Goal: Check status: Check status

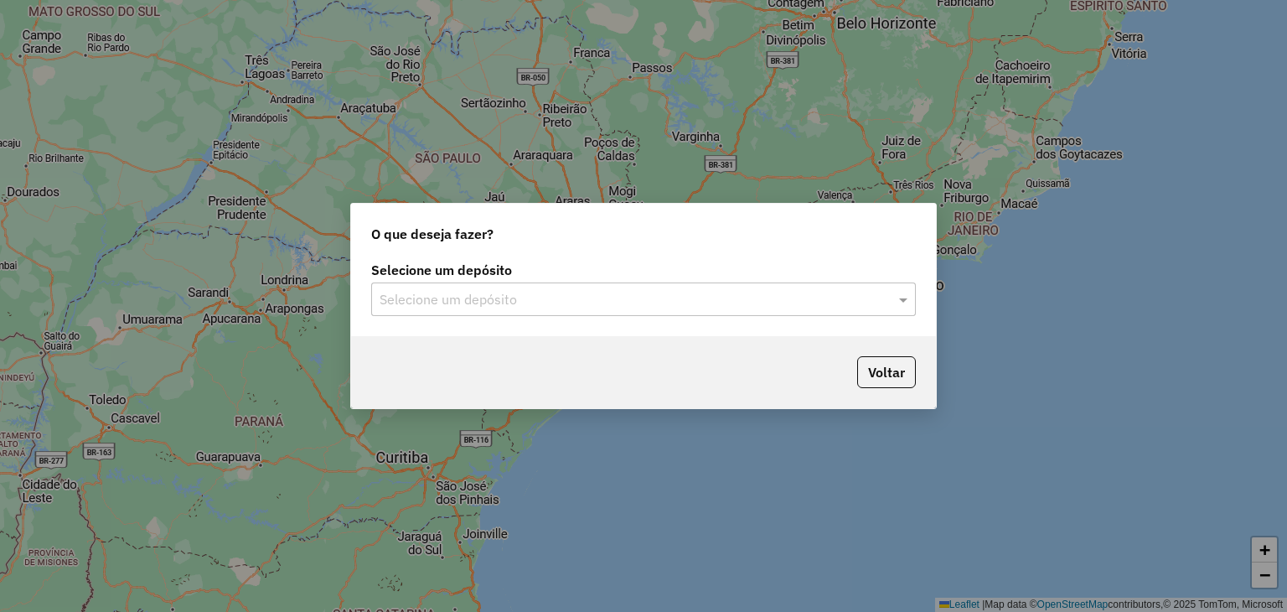
click at [433, 297] on input "text" at bounding box center [627, 300] width 494 height 20
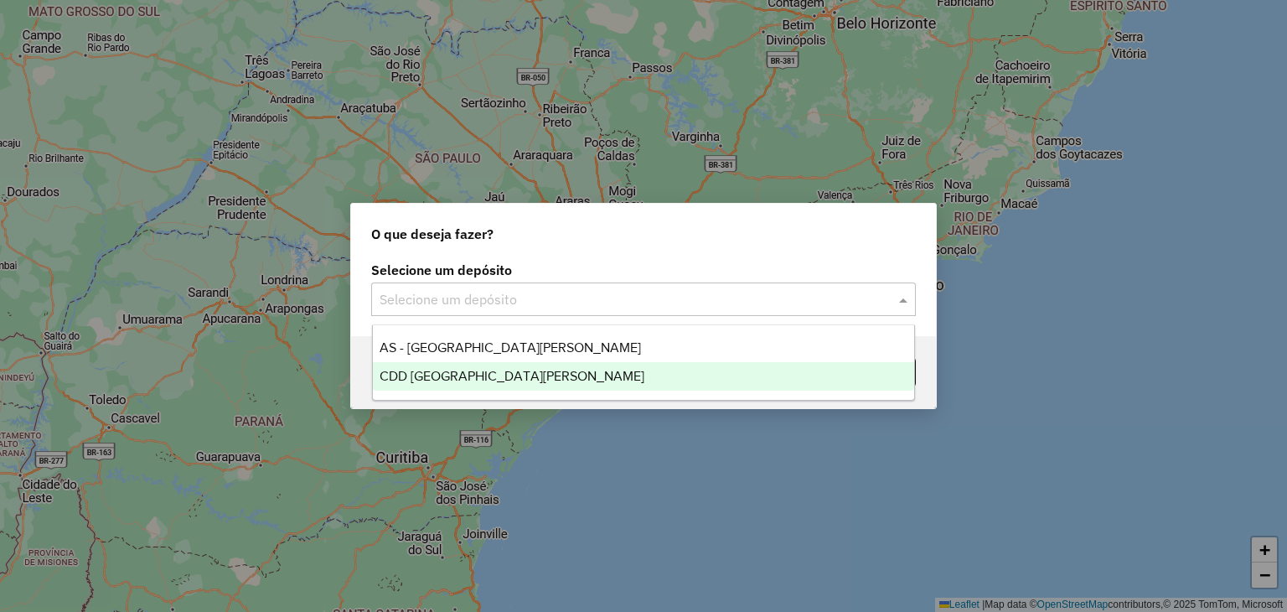
click at [445, 374] on span "CDD [GEOGRAPHIC_DATA]" at bounding box center [512, 376] width 265 height 14
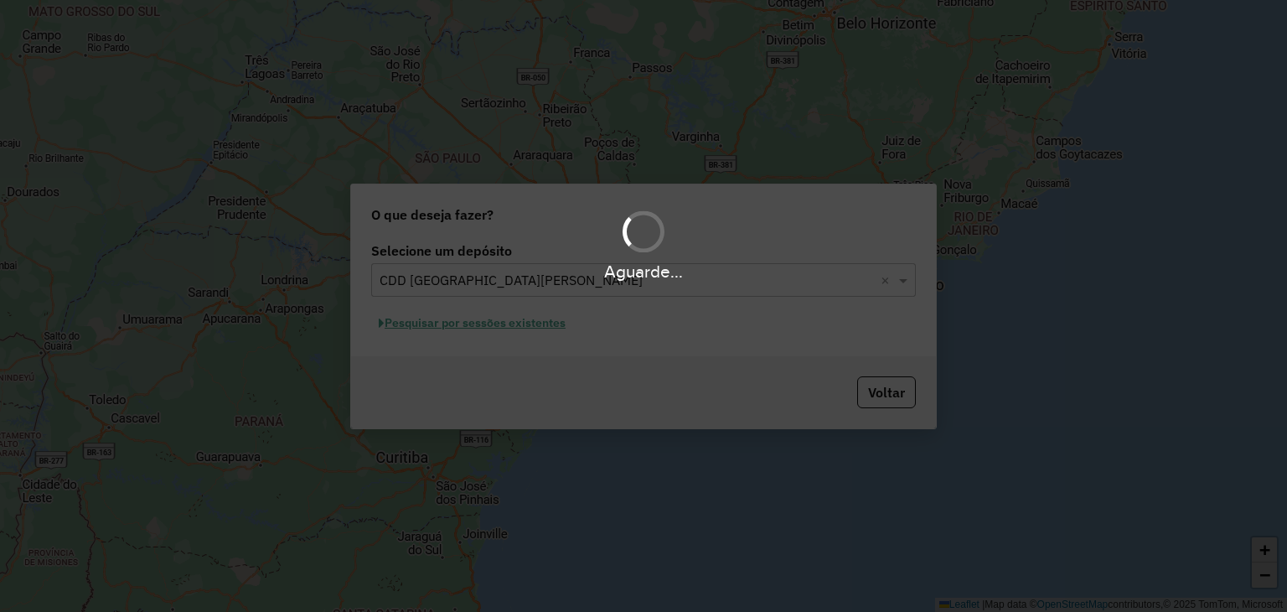
click at [469, 328] on div "Aguarde..." at bounding box center [643, 306] width 1287 height 612
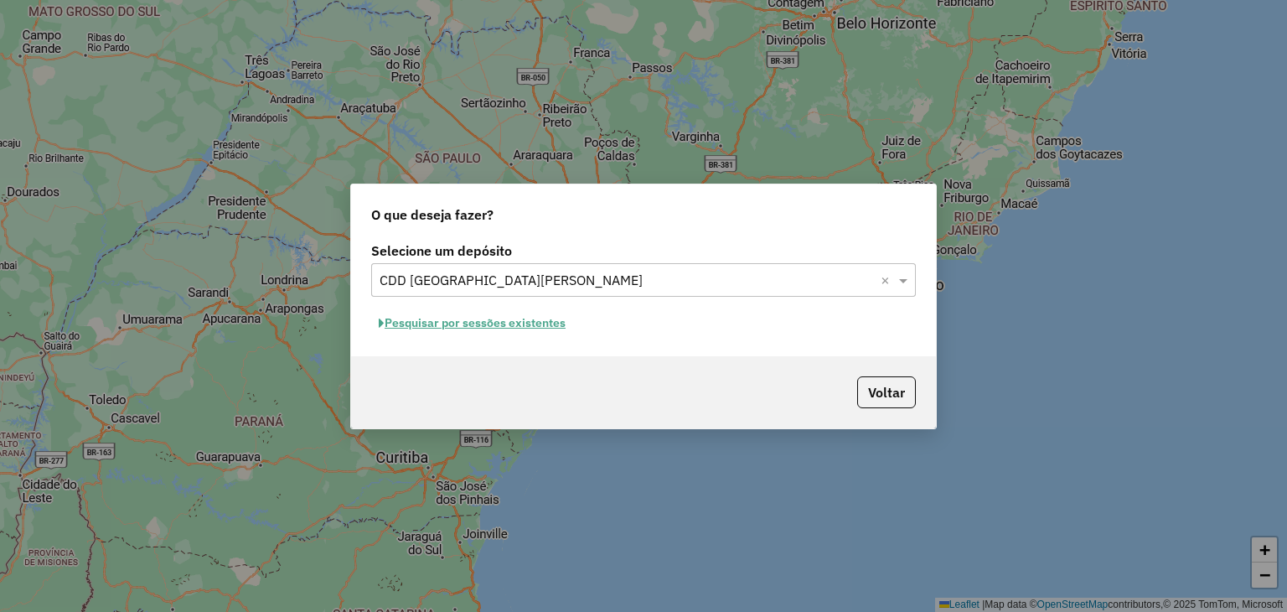
click at [421, 326] on button "Pesquisar por sessões existentes" at bounding box center [472, 323] width 202 height 26
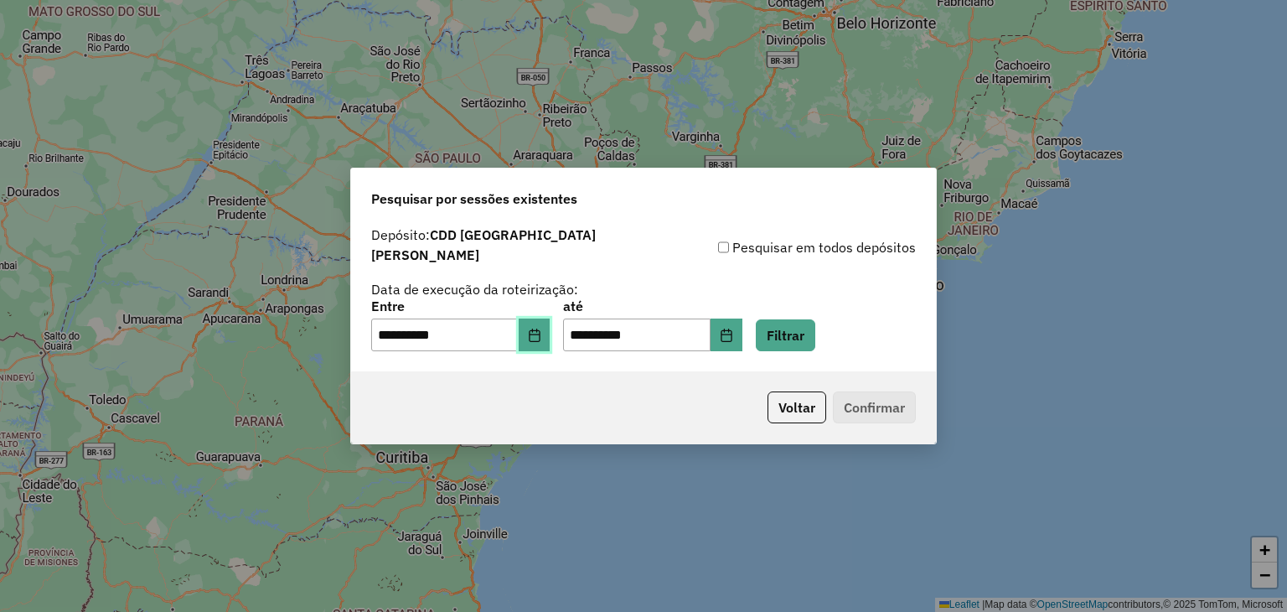
click at [550, 333] on button "Choose Date" at bounding box center [535, 335] width 32 height 34
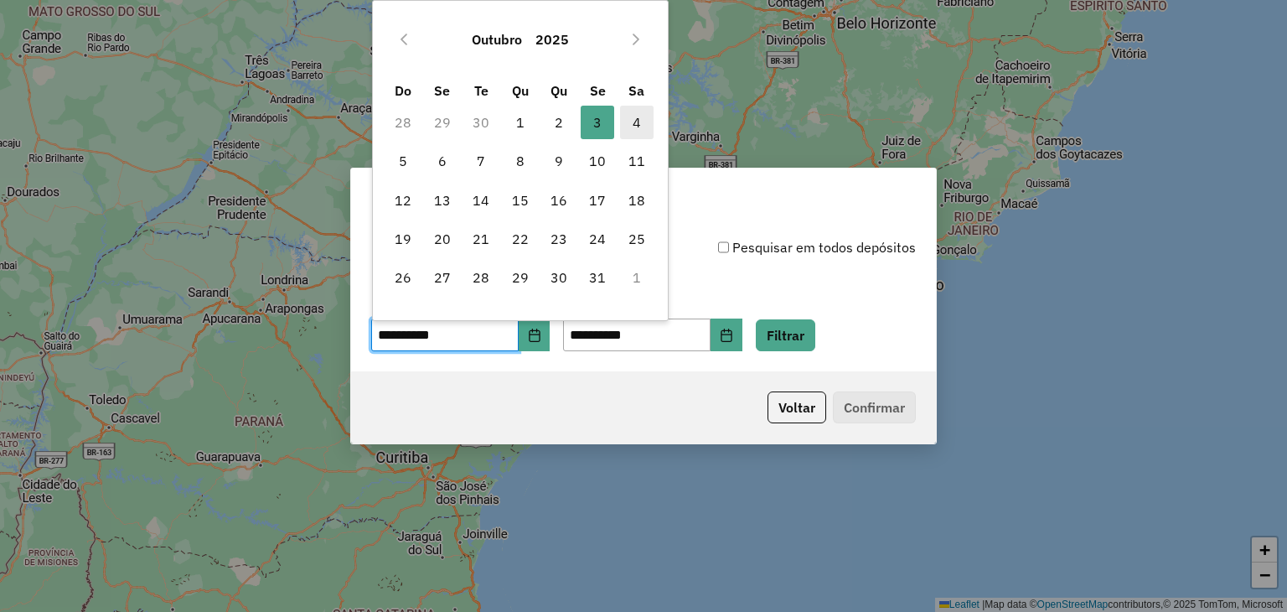
click at [649, 121] on span "4" at bounding box center [637, 123] width 34 height 34
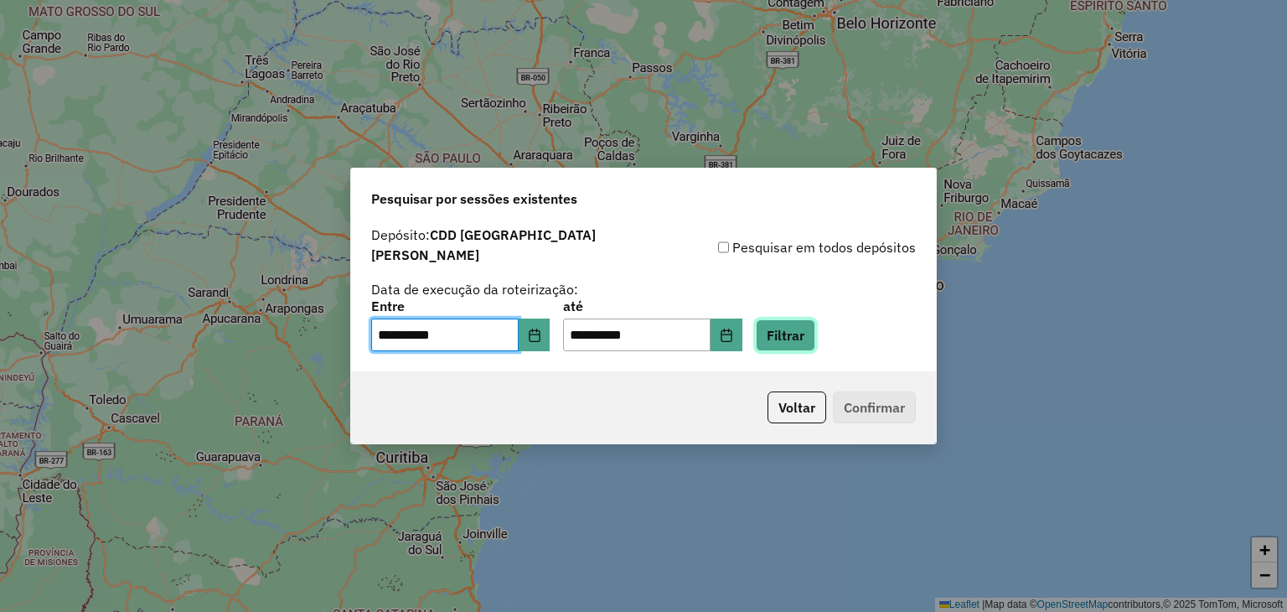
click at [809, 341] on button "Filtrar" at bounding box center [785, 335] width 59 height 32
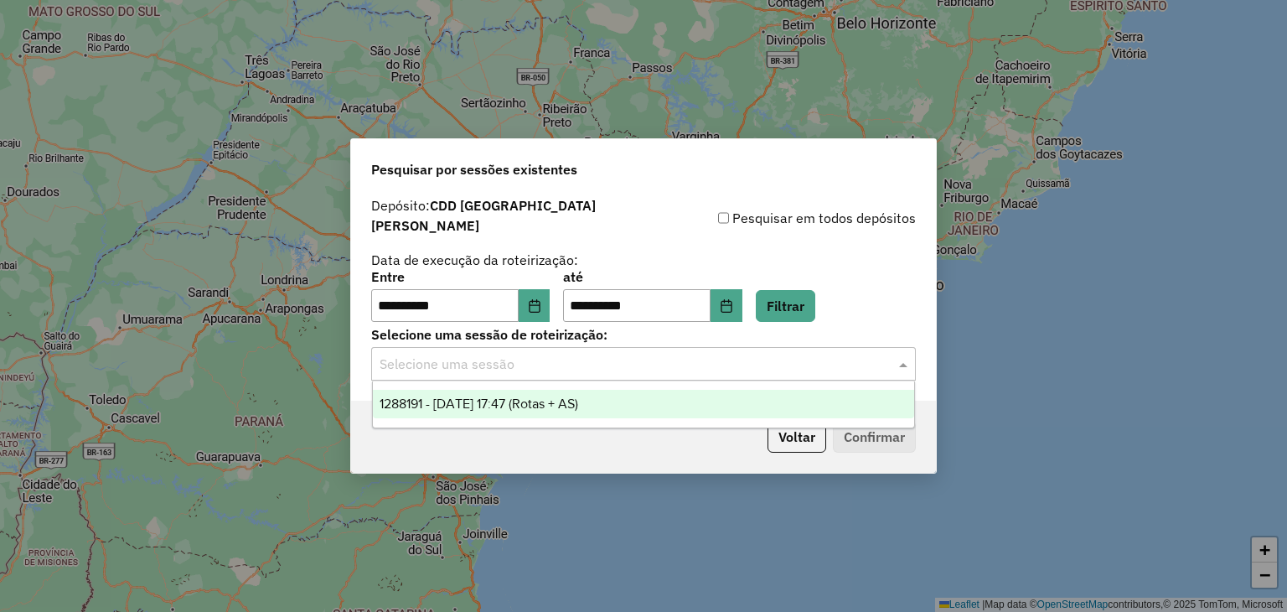
click at [599, 364] on input "text" at bounding box center [627, 364] width 494 height 20
click at [578, 404] on span "1288191 - 04/10/2025 17:47 (Rotas + AS)" at bounding box center [479, 403] width 199 height 14
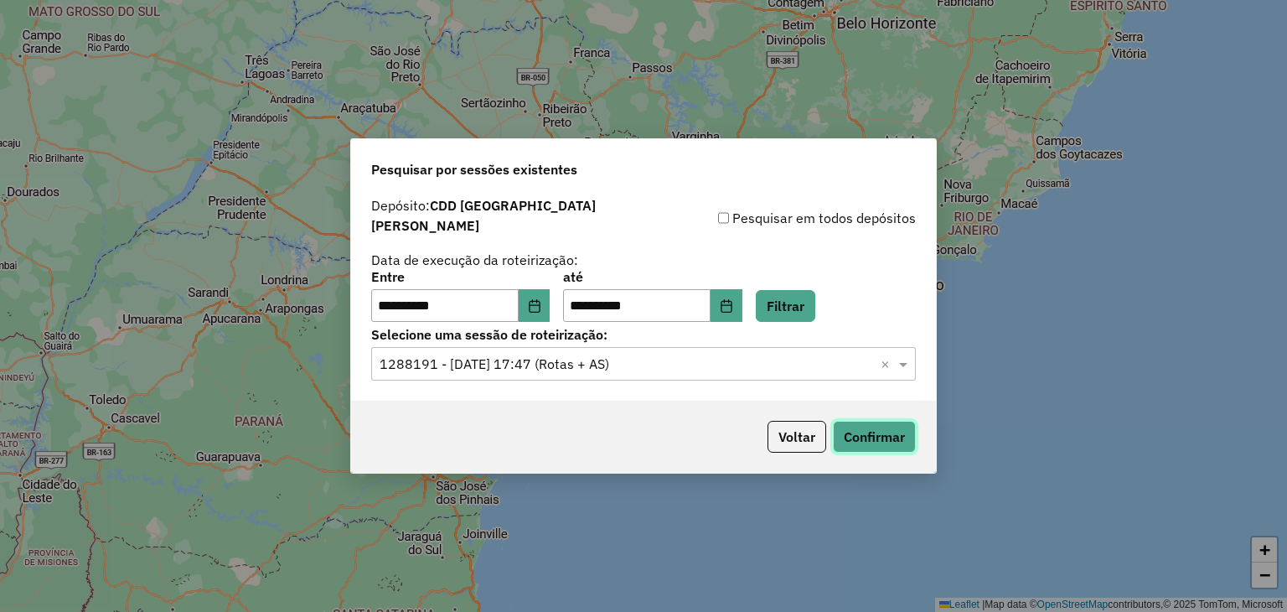
click at [858, 431] on button "Confirmar" at bounding box center [874, 437] width 83 height 32
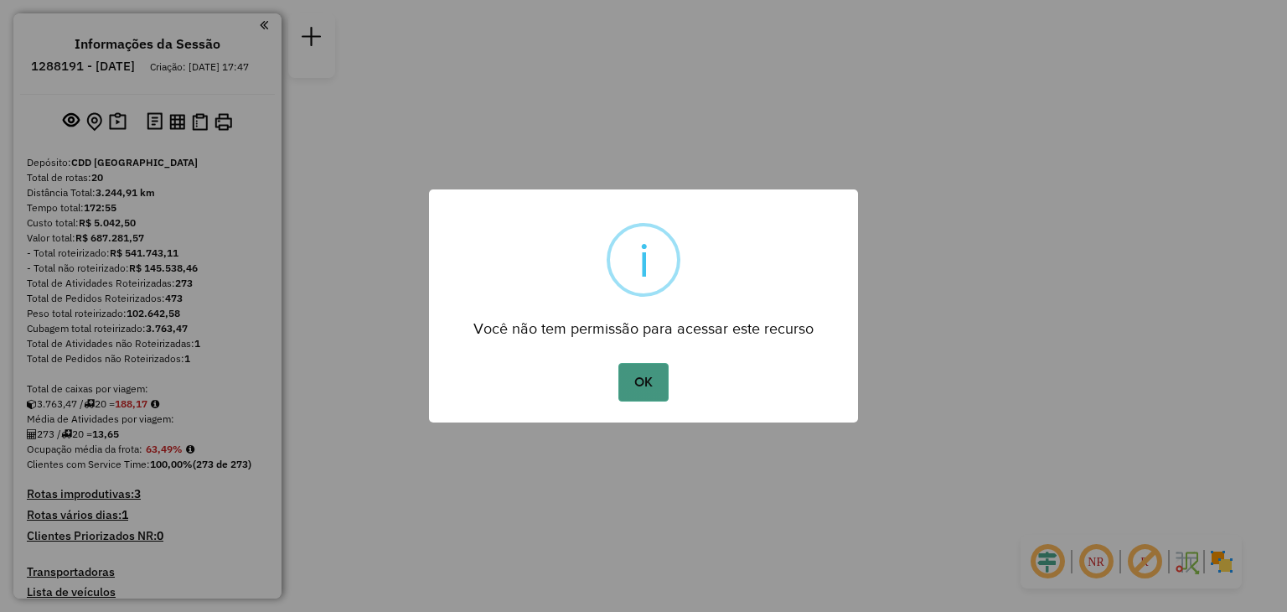
click at [666, 385] on button "OK" at bounding box center [642, 382] width 49 height 39
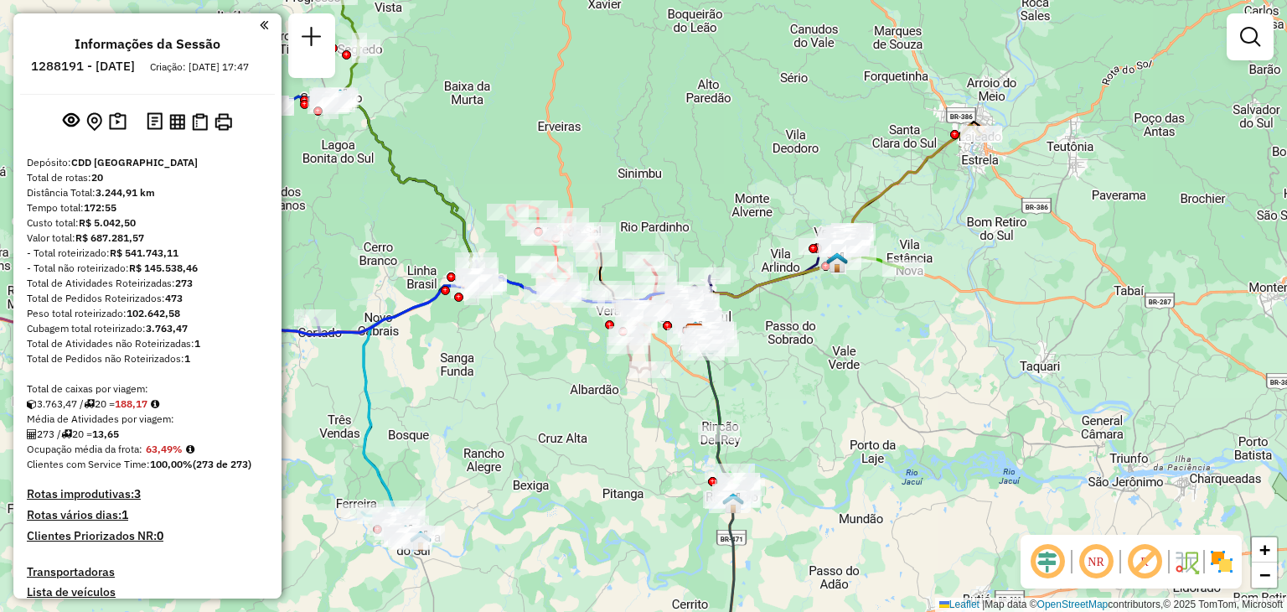
drag, startPoint x: 496, startPoint y: 416, endPoint x: 590, endPoint y: 450, distance: 99.6
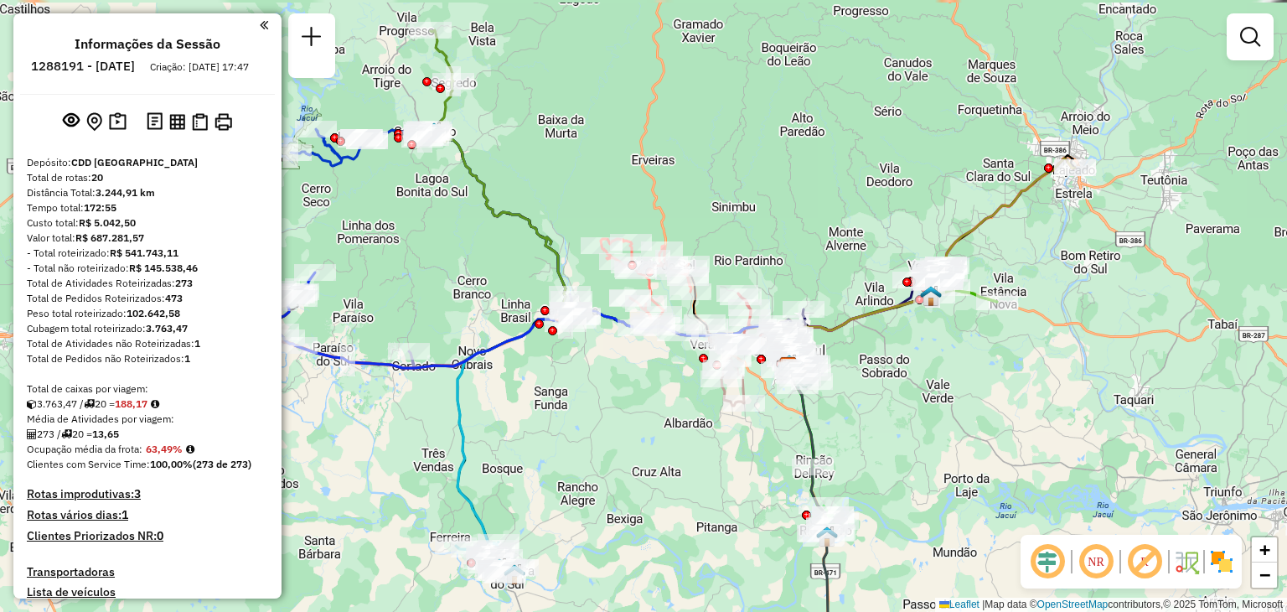
click at [590, 450] on div "Janela de atendimento Grade de atendimento Capacidade Transportadoras Veículos …" at bounding box center [643, 306] width 1287 height 612
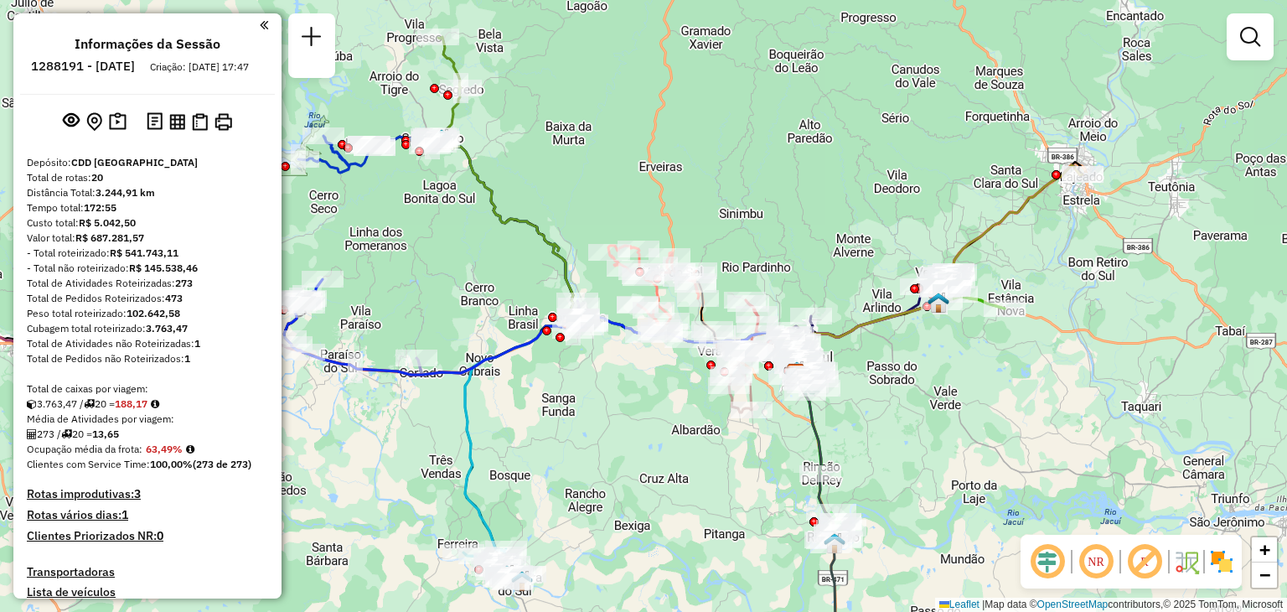
click at [608, 426] on div "Janela de atendimento Grade de atendimento Capacidade Transportadoras Veículos …" at bounding box center [643, 306] width 1287 height 612
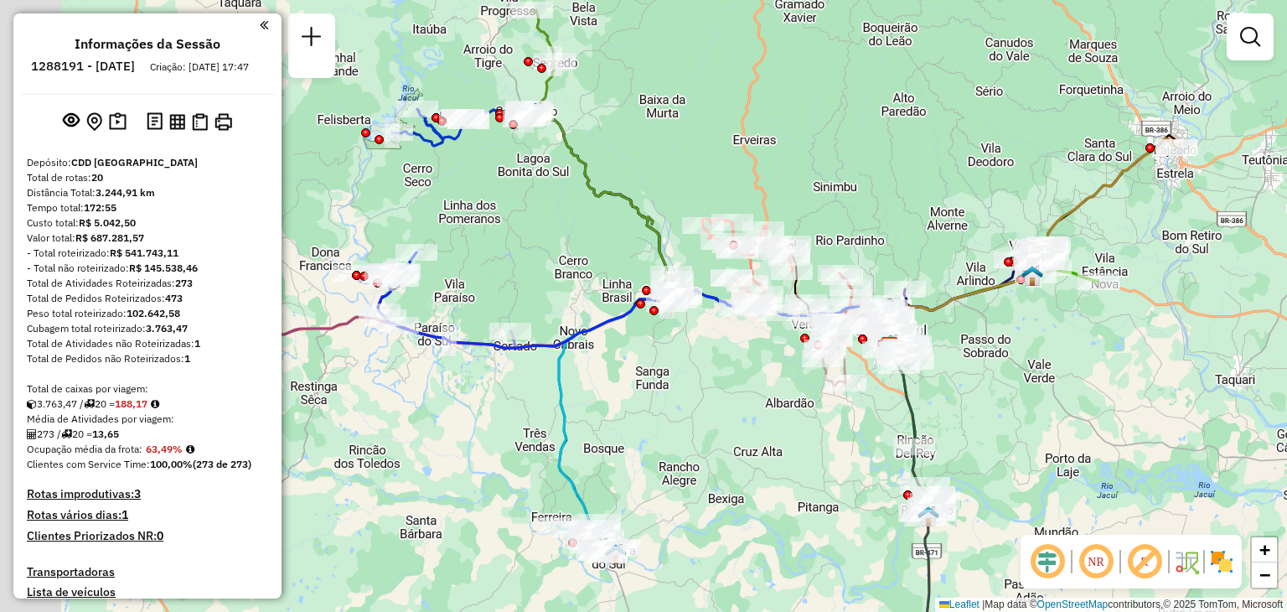
drag, startPoint x: 467, startPoint y: 256, endPoint x: 560, endPoint y: 228, distance: 97.3
click at [560, 228] on div "Janela de atendimento Grade de atendimento Capacidade Transportadoras Veículos …" at bounding box center [643, 306] width 1287 height 612
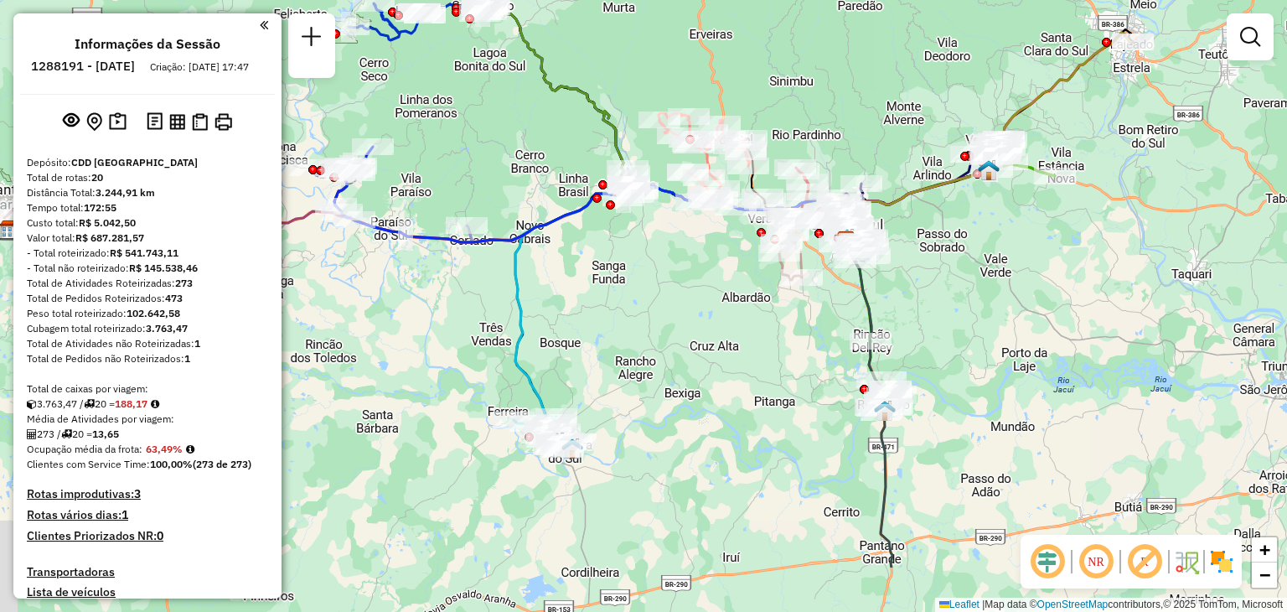
drag, startPoint x: 597, startPoint y: 416, endPoint x: 549, endPoint y: 314, distance: 112.1
click at [548, 303] on div "Janela de atendimento Grade de atendimento Capacidade Transportadoras Veículos …" at bounding box center [643, 306] width 1287 height 612
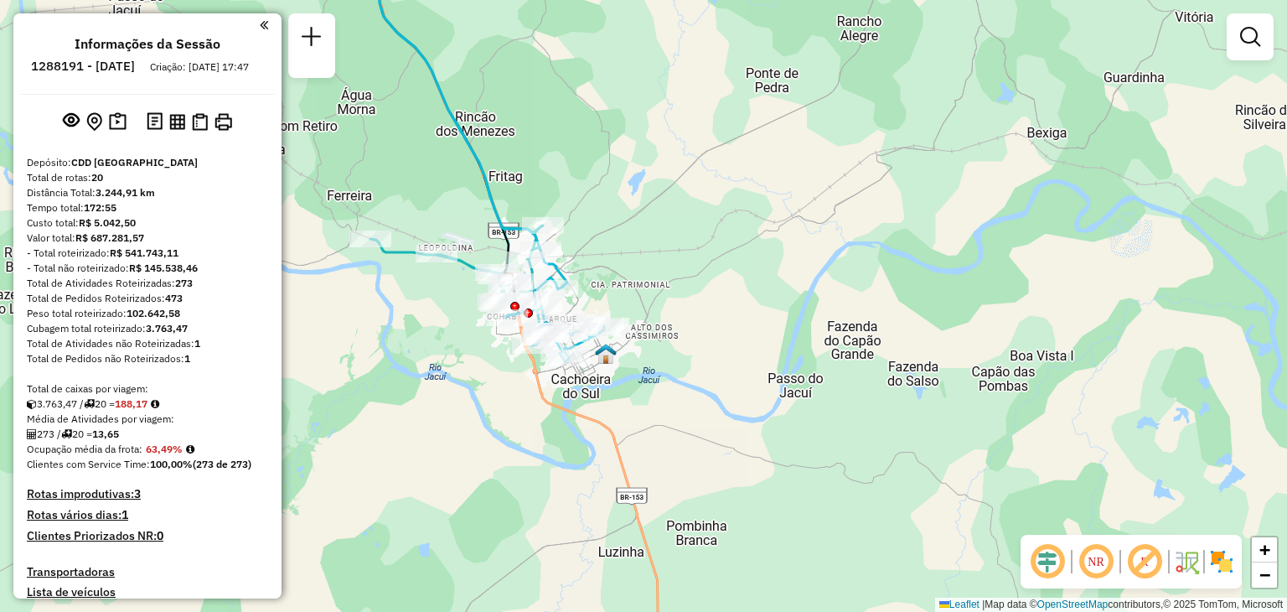
drag, startPoint x: 680, startPoint y: 300, endPoint x: 750, endPoint y: 373, distance: 100.7
click at [750, 373] on div "Janela de atendimento Grade de atendimento Capacidade Transportadoras Veículos …" at bounding box center [643, 306] width 1287 height 612
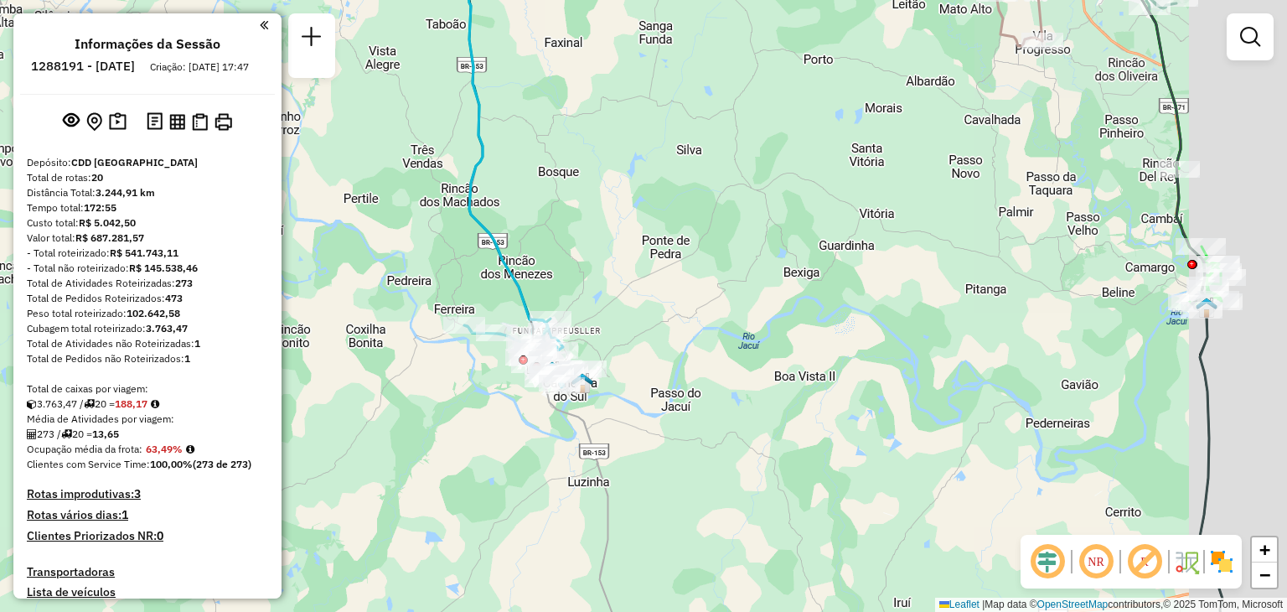
drag, startPoint x: 729, startPoint y: 301, endPoint x: 664, endPoint y: 309, distance: 65.1
click at [674, 305] on div "Janela de atendimento Grade de atendimento Capacidade Transportadoras Veículos …" at bounding box center [643, 306] width 1287 height 612
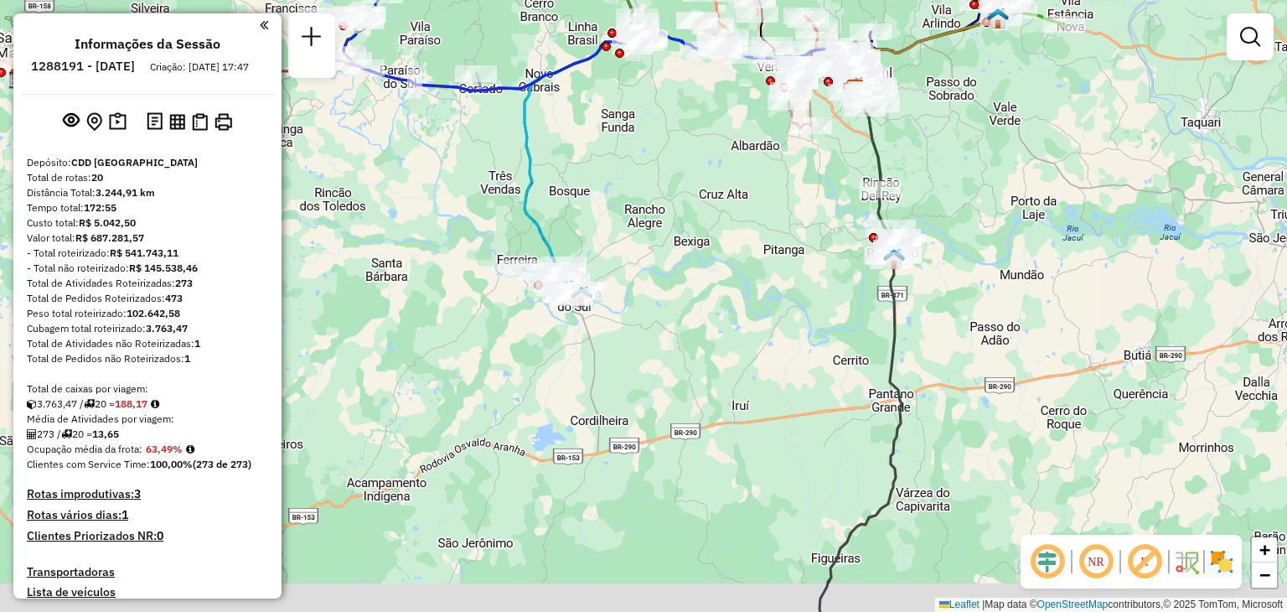
drag, startPoint x: 833, startPoint y: 454, endPoint x: 710, endPoint y: 277, distance: 215.0
click at [715, 281] on div "Janela de atendimento Grade de atendimento Capacidade Transportadoras Veículos …" at bounding box center [643, 306] width 1287 height 612
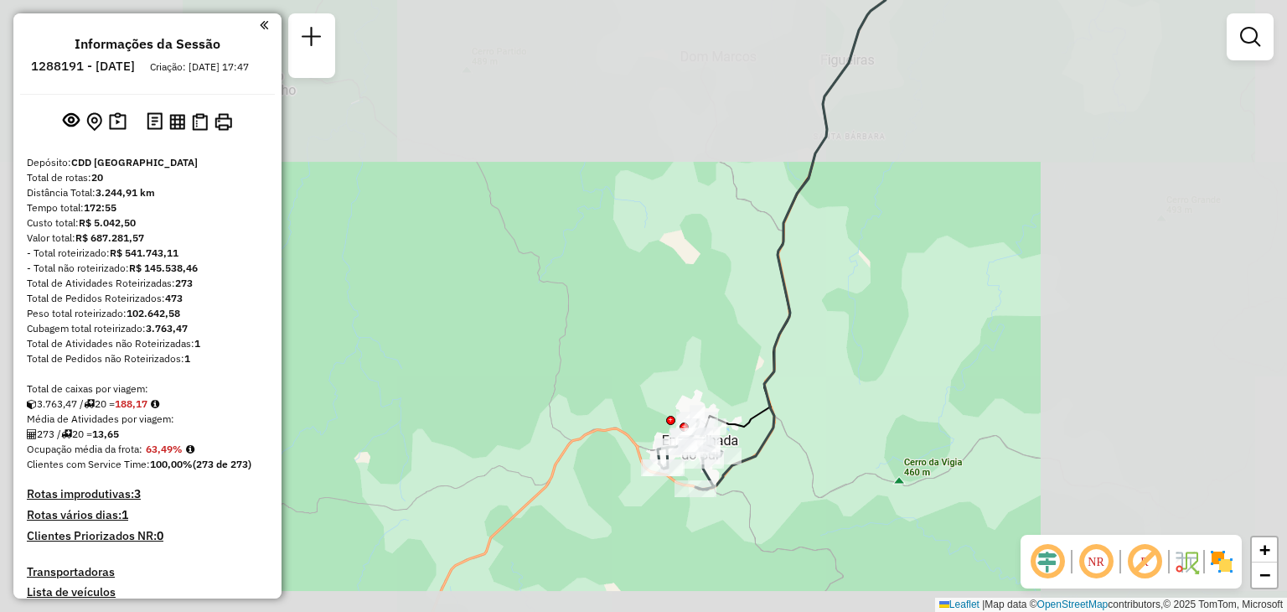
drag, startPoint x: 945, startPoint y: 262, endPoint x: 845, endPoint y: 532, distance: 287.9
click at [848, 544] on div "Janela de atendimento Grade de atendimento Capacidade Transportadoras Veículos …" at bounding box center [643, 306] width 1287 height 612
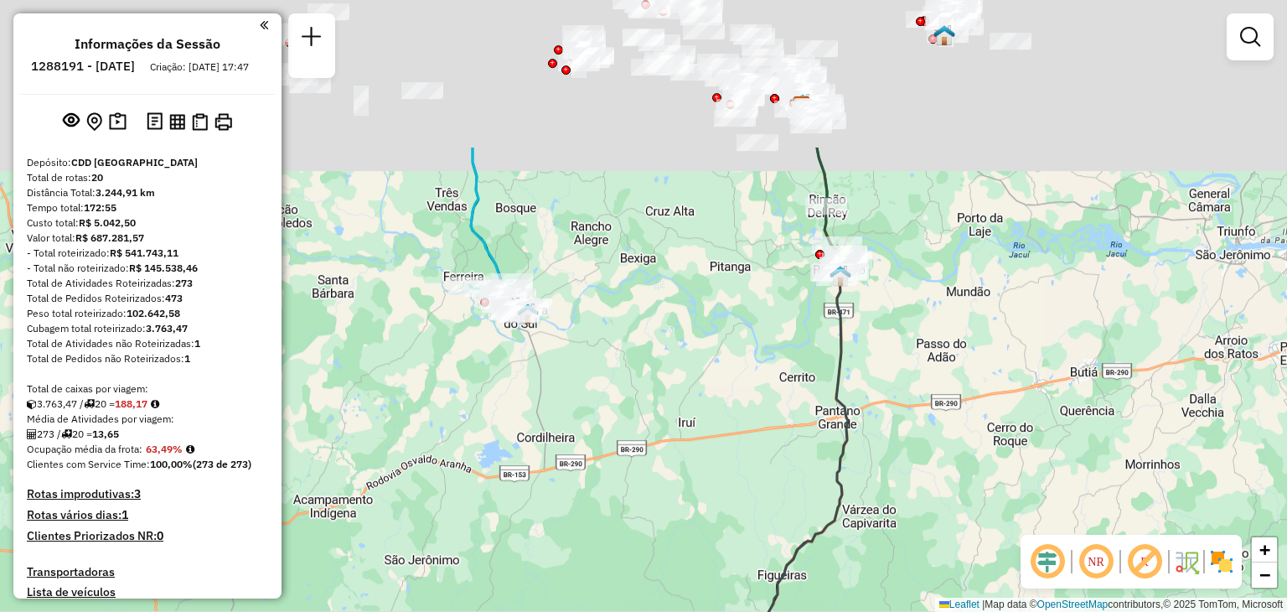
drag, startPoint x: 948, startPoint y: 262, endPoint x: 935, endPoint y: 488, distance: 226.6
click at [935, 488] on div "Janela de atendimento Grade de atendimento Capacidade Transportadoras Veículos …" at bounding box center [643, 306] width 1287 height 612
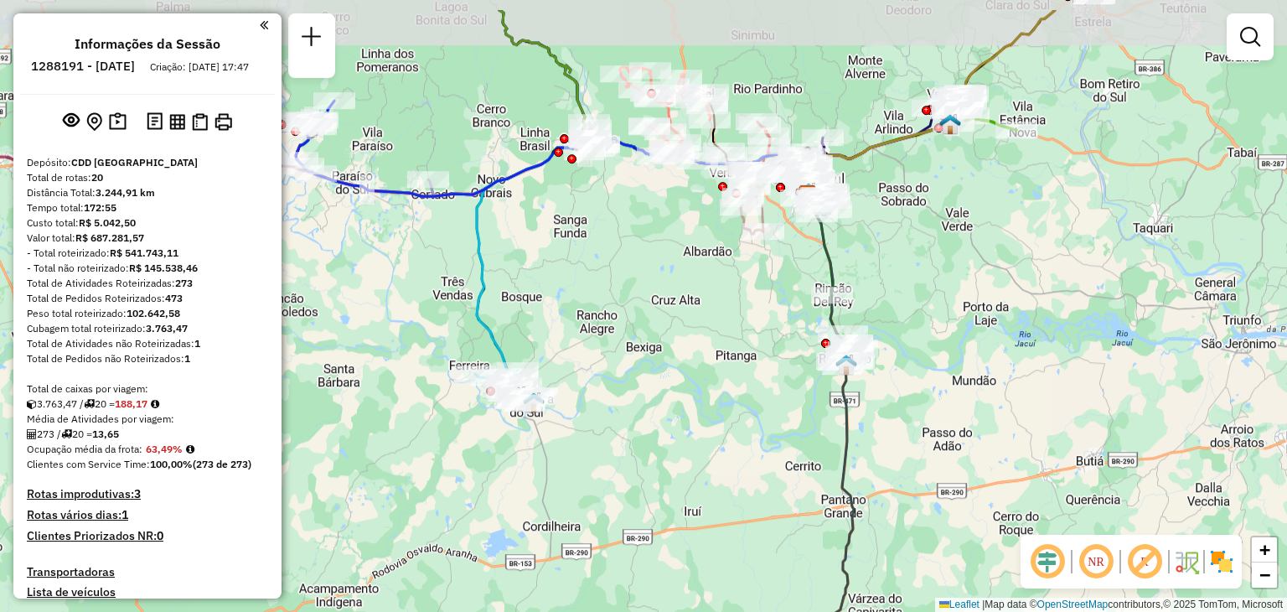
drag, startPoint x: 891, startPoint y: 333, endPoint x: 901, endPoint y: 394, distance: 62.0
click at [901, 393] on div "Janela de atendimento Grade de atendimento Capacidade Transportadoras Veículos …" at bounding box center [643, 306] width 1287 height 612
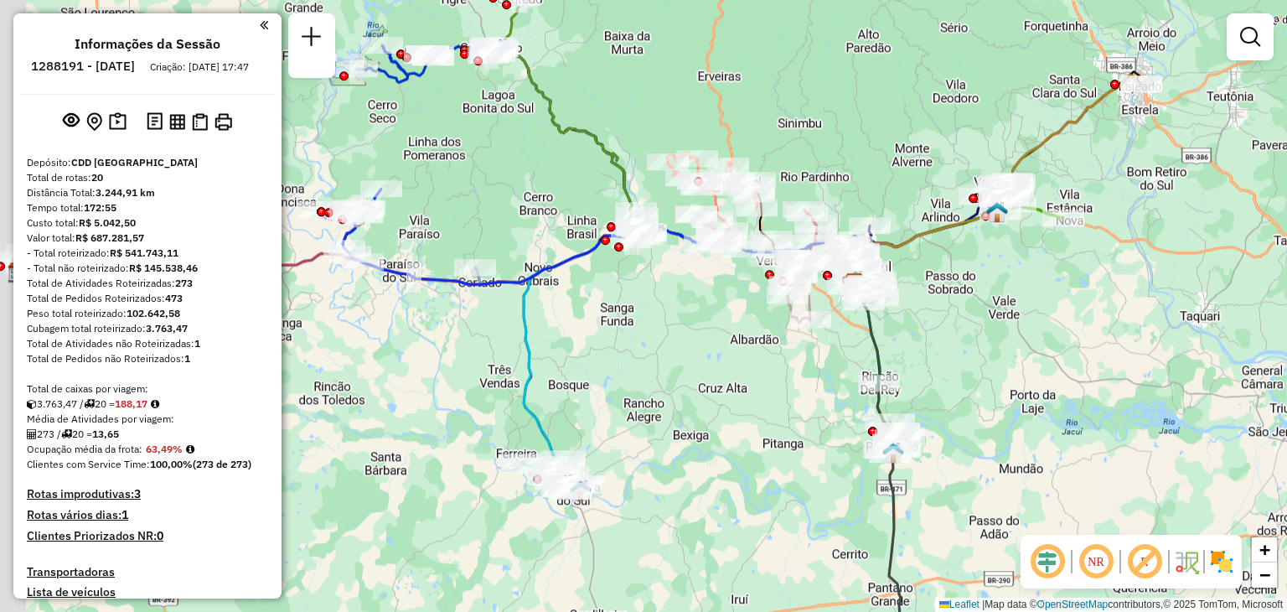
drag, startPoint x: 881, startPoint y: 256, endPoint x: 922, endPoint y: 323, distance: 78.2
click at [922, 323] on div "Janela de atendimento Grade de atendimento Capacidade Transportadoras Veículos …" at bounding box center [643, 306] width 1287 height 612
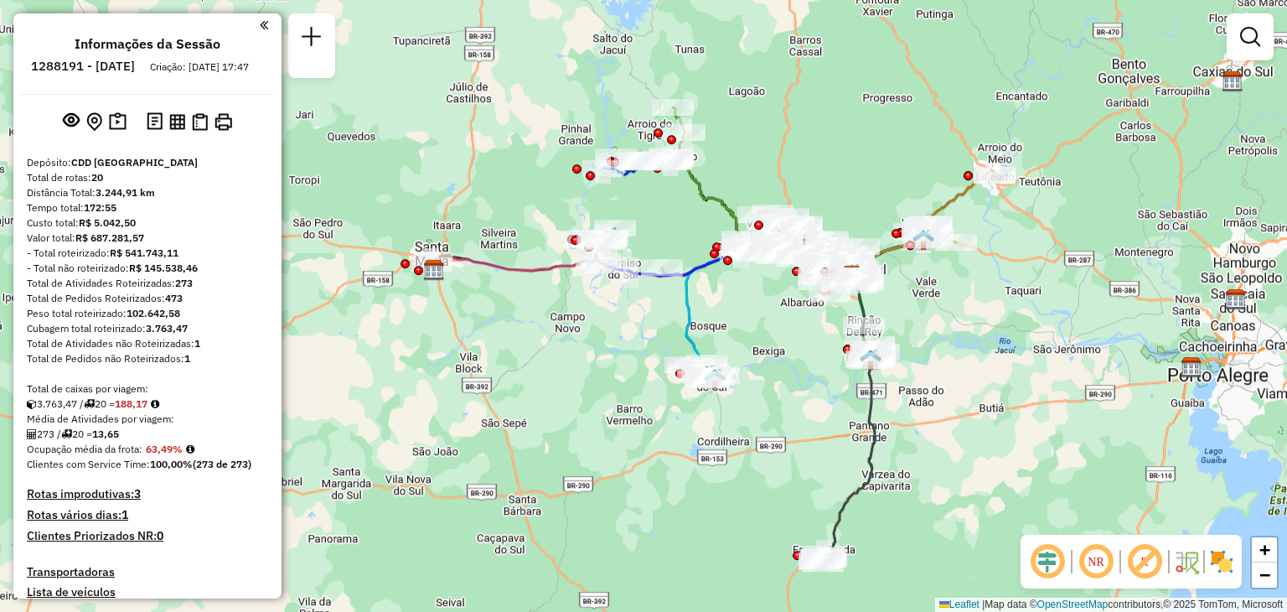
drag, startPoint x: 943, startPoint y: 344, endPoint x: 896, endPoint y: 309, distance: 57.5
click at [896, 309] on div "Janela de atendimento Grade de atendimento Capacidade Transportadoras Veículos …" at bounding box center [643, 306] width 1287 height 612
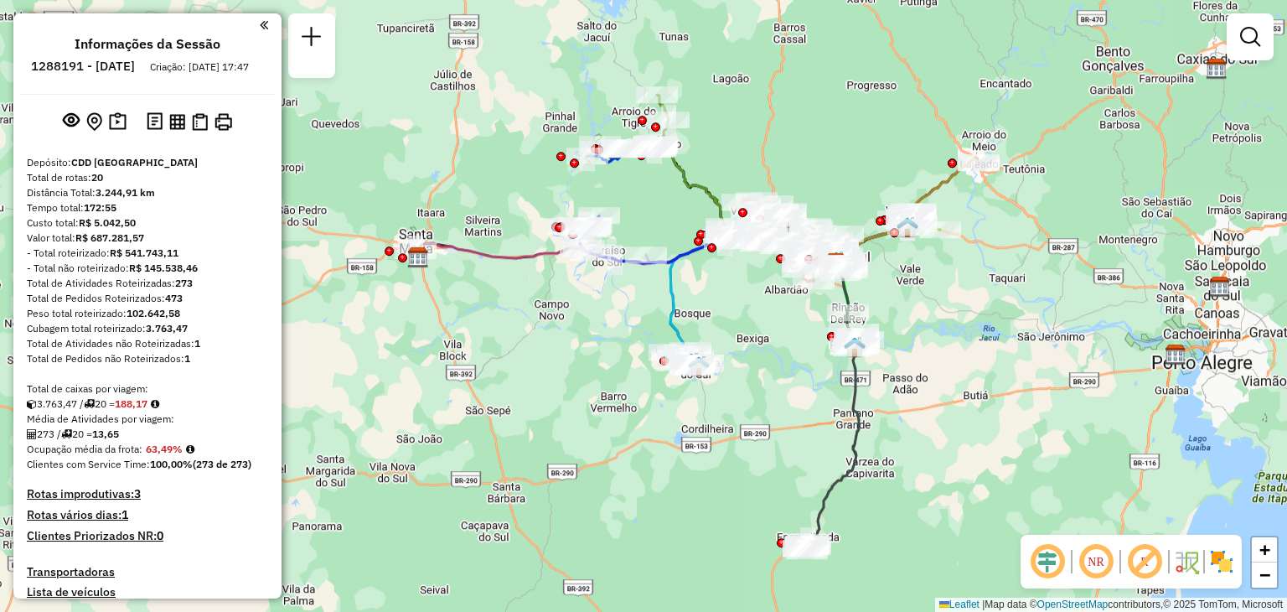
drag, startPoint x: 898, startPoint y: 318, endPoint x: 889, endPoint y: 307, distance: 14.3
click at [889, 307] on div "Janela de atendimento Grade de atendimento Capacidade Transportadoras Veículos …" at bounding box center [643, 306] width 1287 height 612
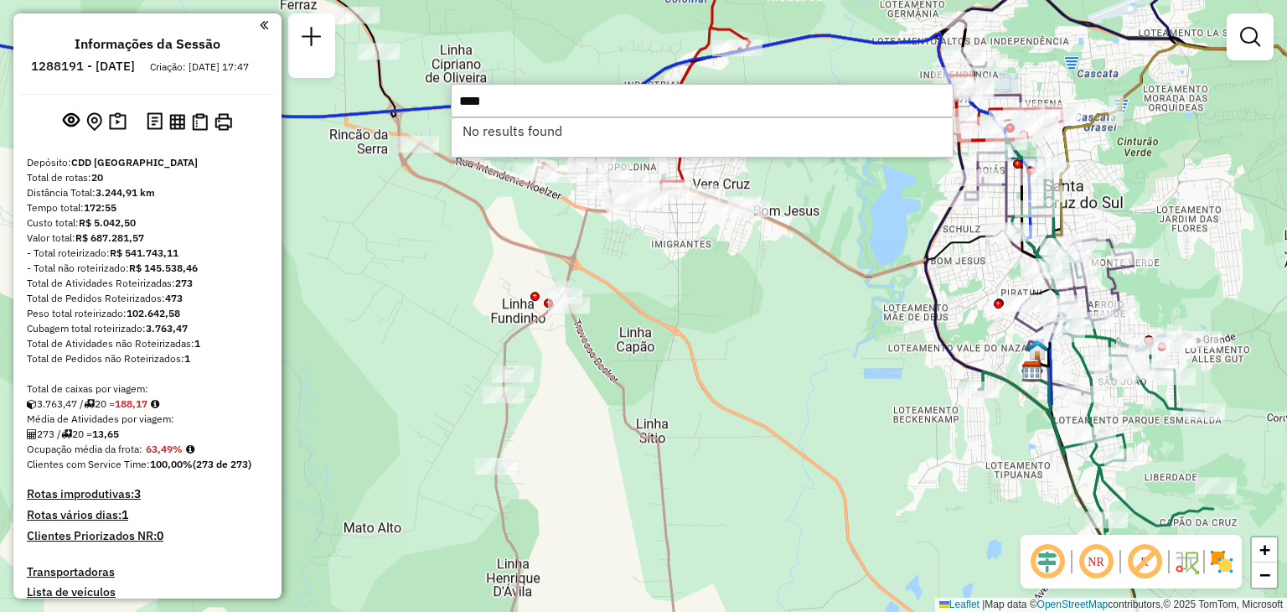
type input "****"
click at [754, 302] on div "Janela de atendimento Grade de atendimento Capacidade Transportadoras Veículos …" at bounding box center [643, 306] width 1287 height 612
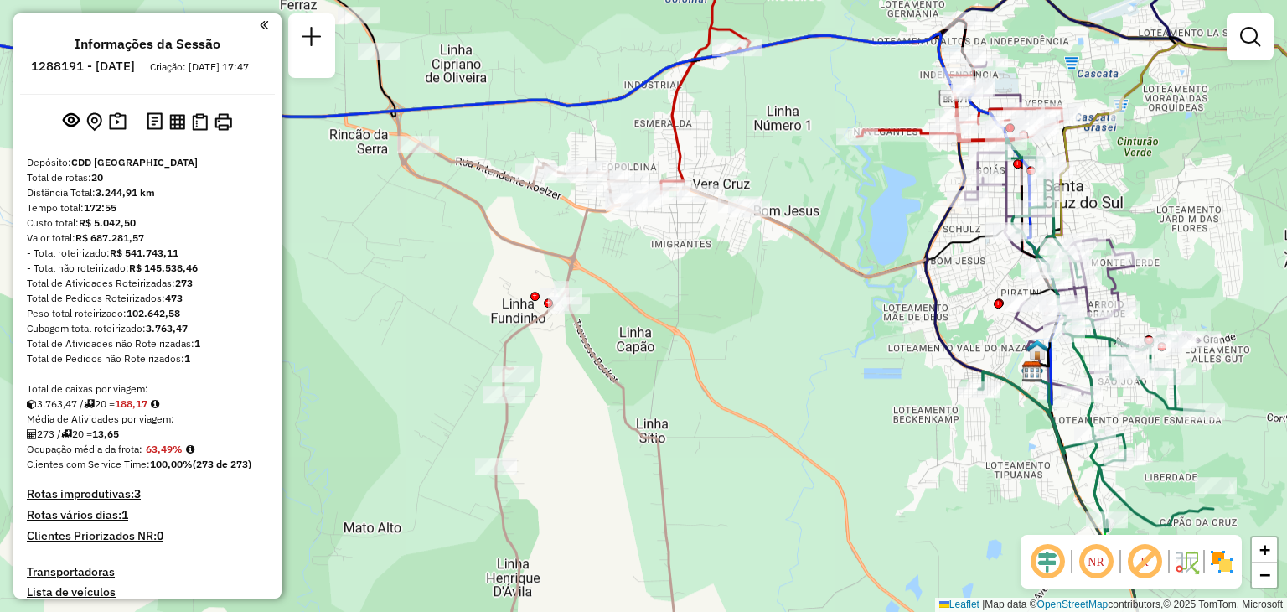
drag, startPoint x: 441, startPoint y: 426, endPoint x: 748, endPoint y: 211, distance: 374.9
click at [756, 202] on div "Rota 6 - Placa JBP9G00 41813772 - DOGLAS FLORES Rota 6 - Placa JBP9G00 41815152…" at bounding box center [643, 306] width 1287 height 612
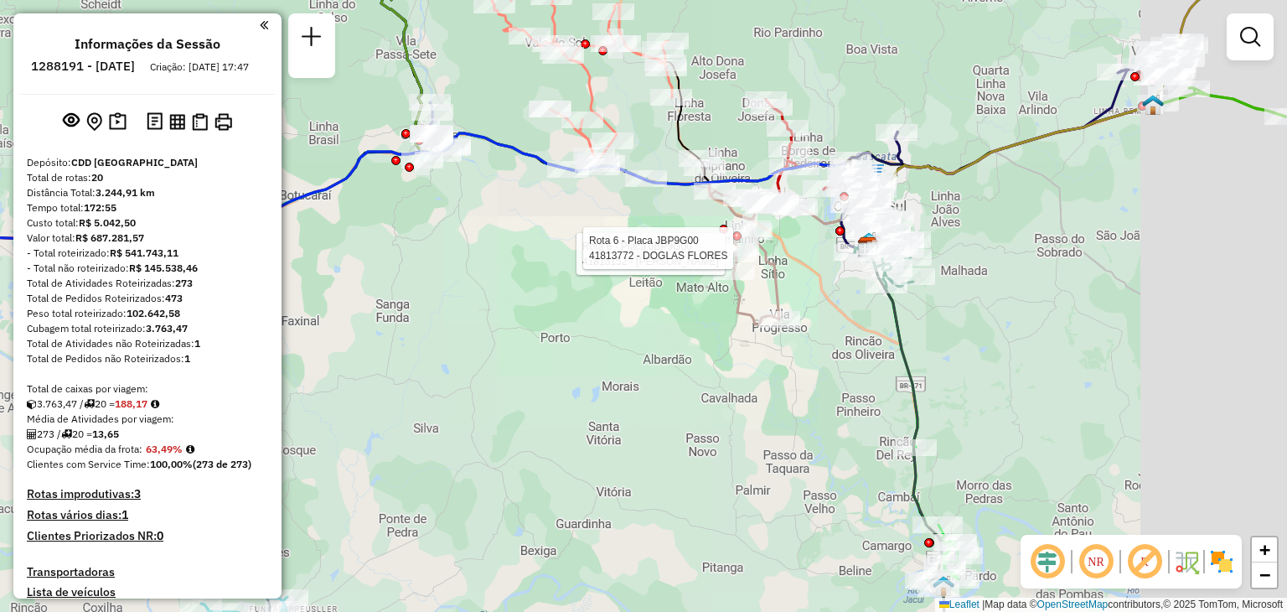
drag, startPoint x: 614, startPoint y: 404, endPoint x: 848, endPoint y: 182, distance: 322.4
click at [850, 180] on div "Rota 6 - Placa JBP9G00 41815152 - [PERSON_NAME] Rota 6 - Placa JBP9G00 41813772…" at bounding box center [643, 306] width 1287 height 612
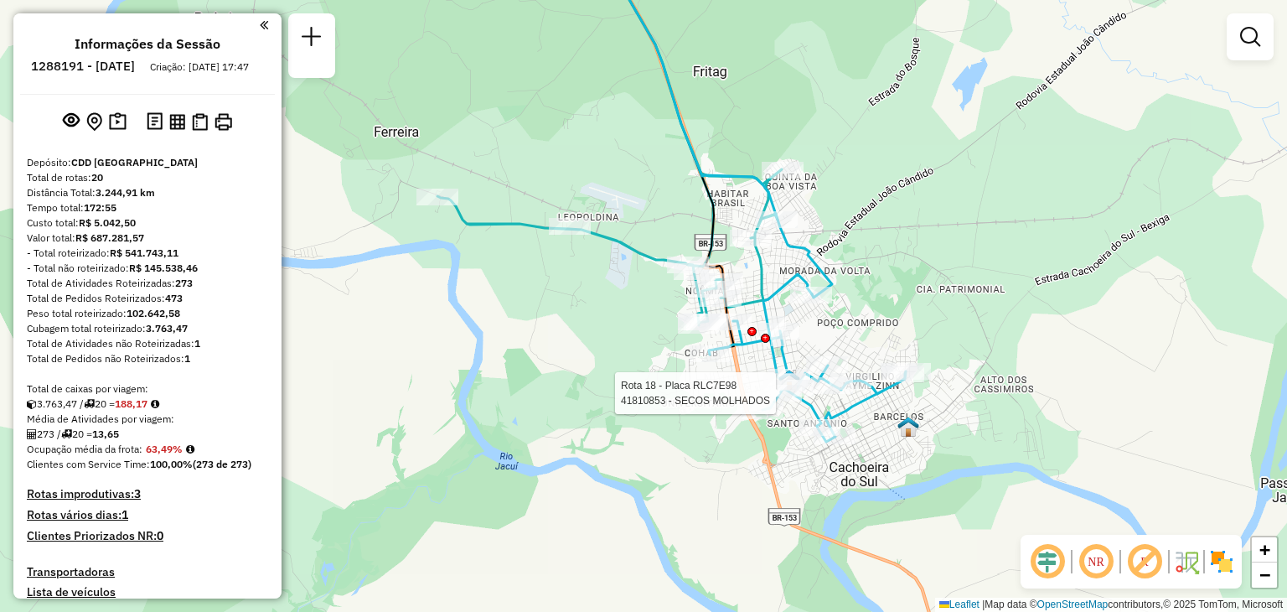
select select "**********"
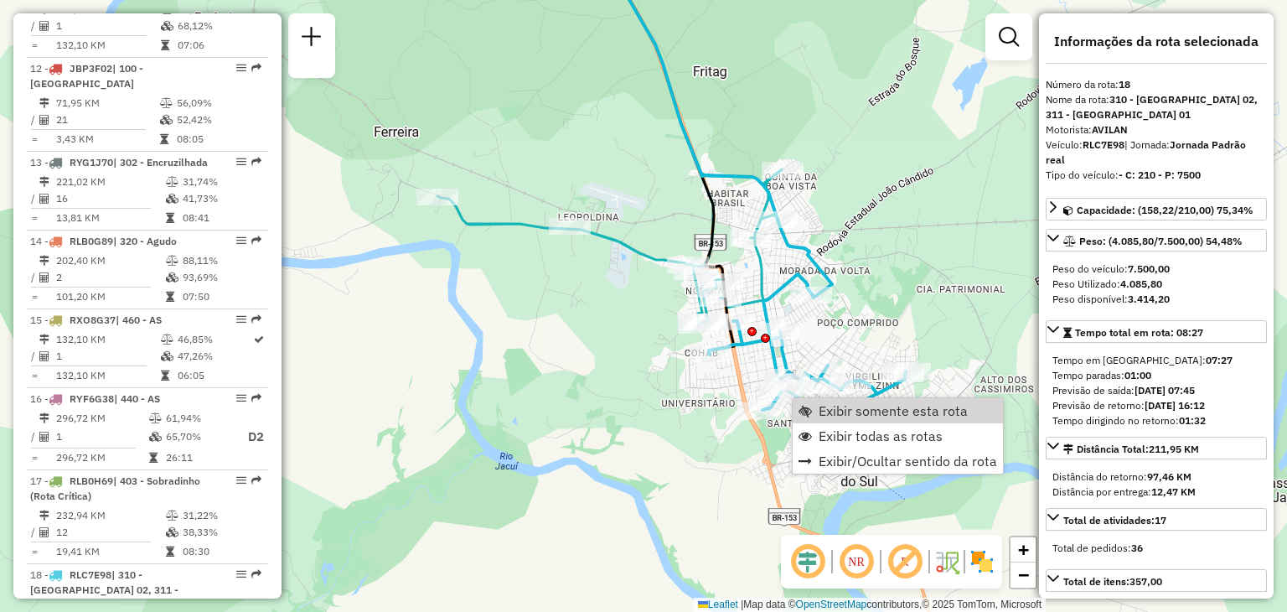
scroll to position [2165, 0]
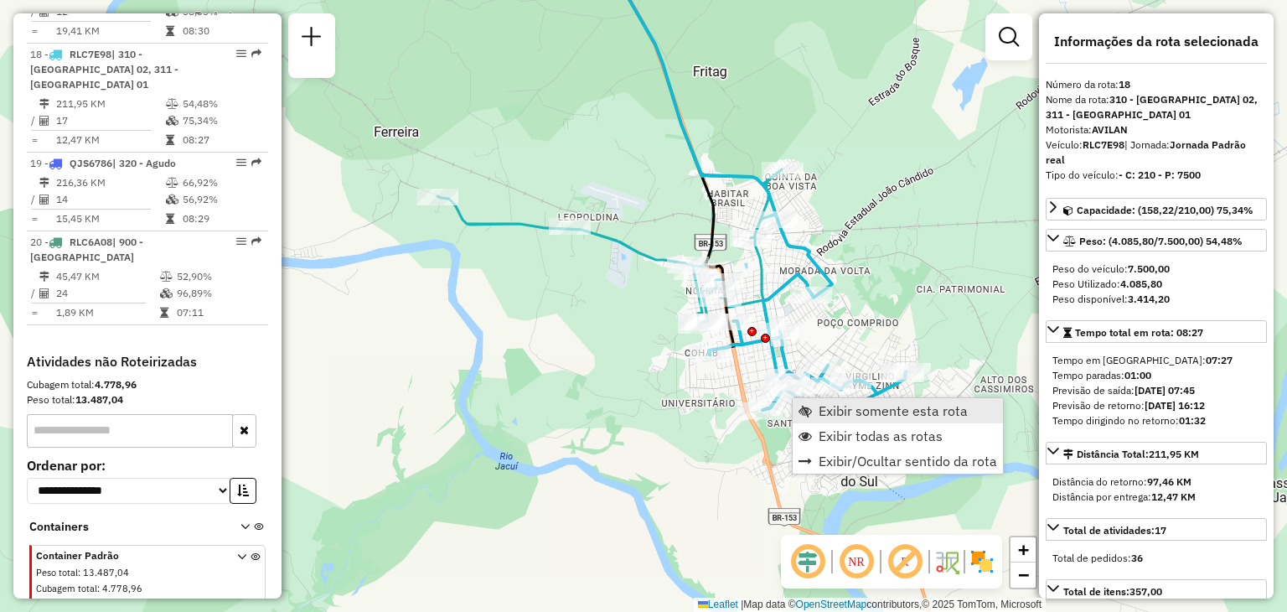
click at [840, 406] on span "Exibir somente esta rota" at bounding box center [893, 410] width 149 height 13
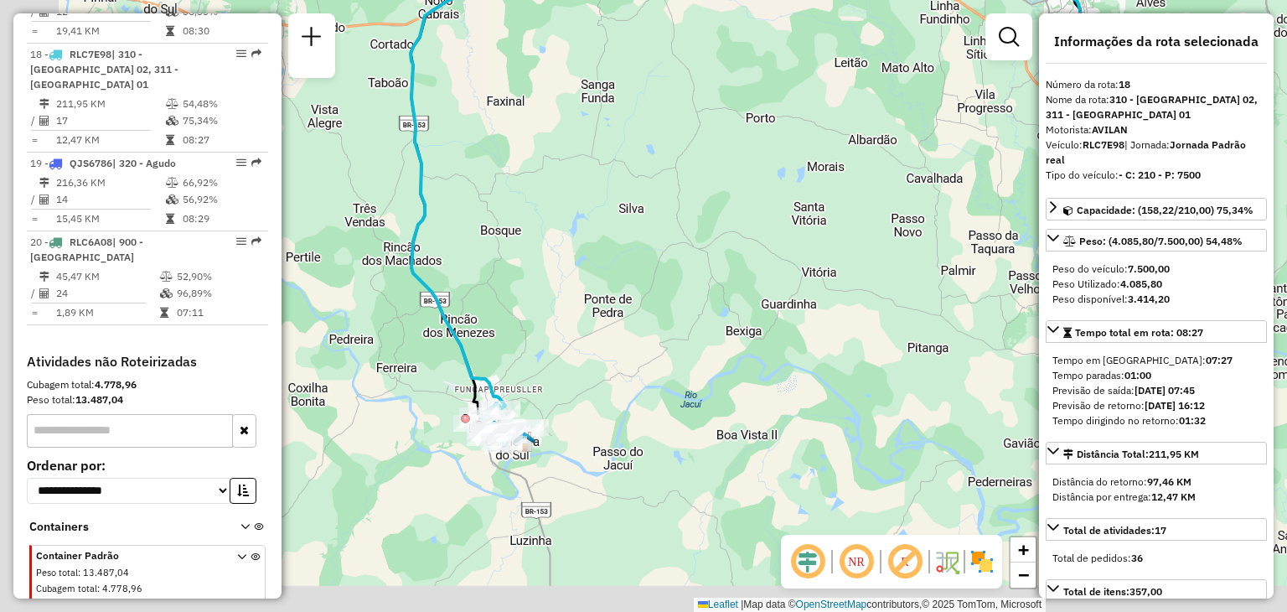
drag, startPoint x: 550, startPoint y: 420, endPoint x: 614, endPoint y: 292, distance: 142.8
click at [695, 219] on div "Janela de atendimento Grade de atendimento Capacidade Transportadoras Veículos …" at bounding box center [643, 306] width 1287 height 612
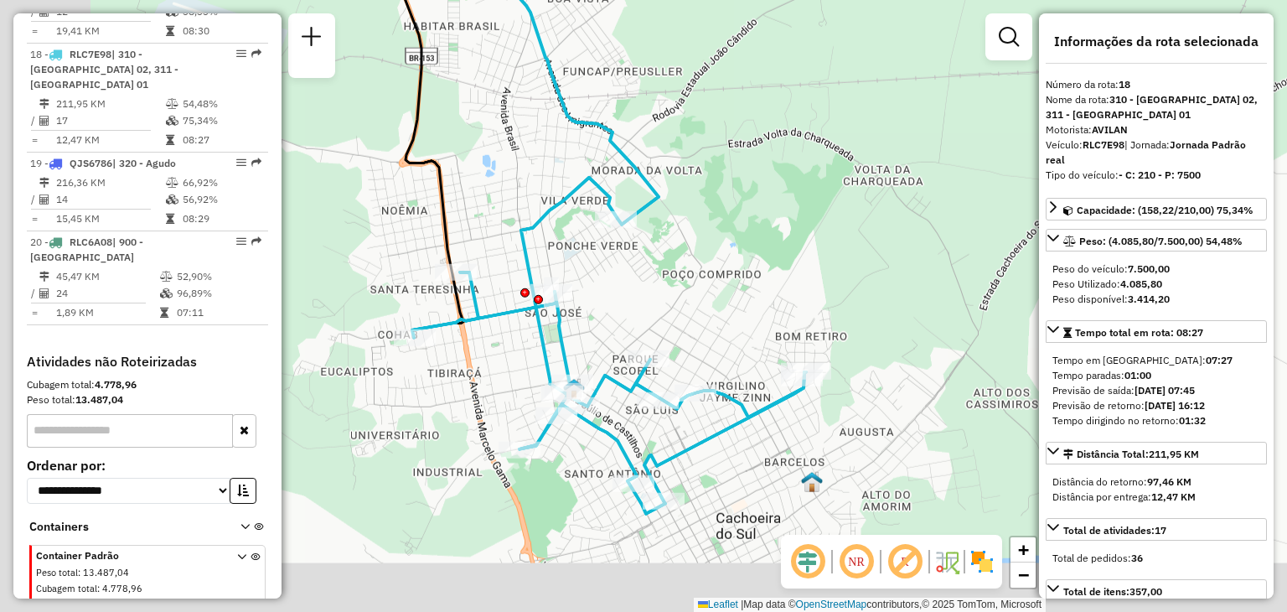
drag, startPoint x: 546, startPoint y: 369, endPoint x: 831, endPoint y: 199, distance: 332.2
click at [831, 200] on div "Janela de atendimento Grade de atendimento Capacidade Transportadoras Veículos …" at bounding box center [643, 306] width 1287 height 612
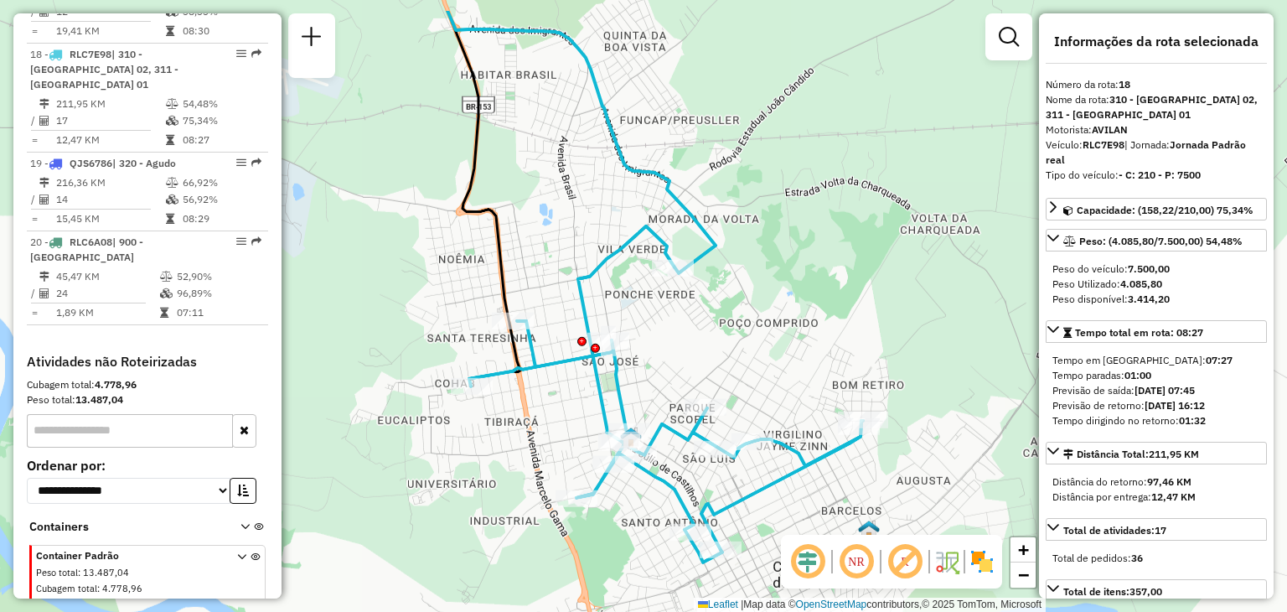
drag, startPoint x: 553, startPoint y: 125, endPoint x: 617, endPoint y: 279, distance: 166.8
click at [614, 282] on div "Janela de atendimento Grade de atendimento Capacidade Transportadoras Veículos …" at bounding box center [643, 306] width 1287 height 612
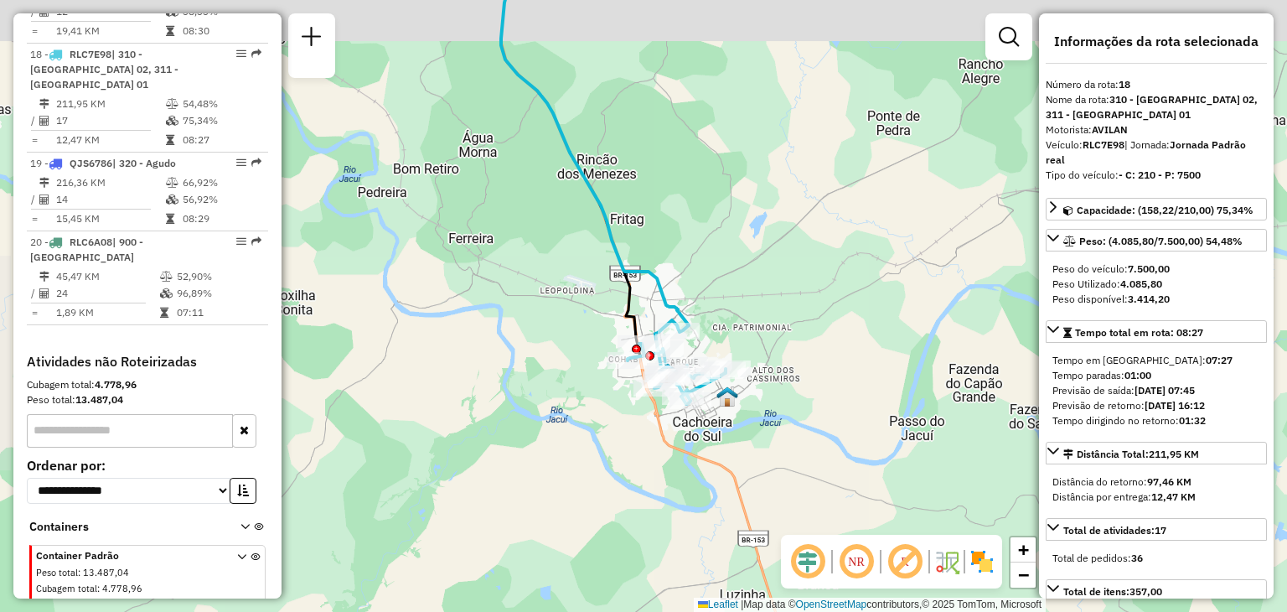
drag, startPoint x: 724, startPoint y: 168, endPoint x: 788, endPoint y: 451, distance: 289.4
click at [798, 499] on div "Janela de atendimento Grade de atendimento Capacidade Transportadoras Veículos …" at bounding box center [643, 306] width 1287 height 612
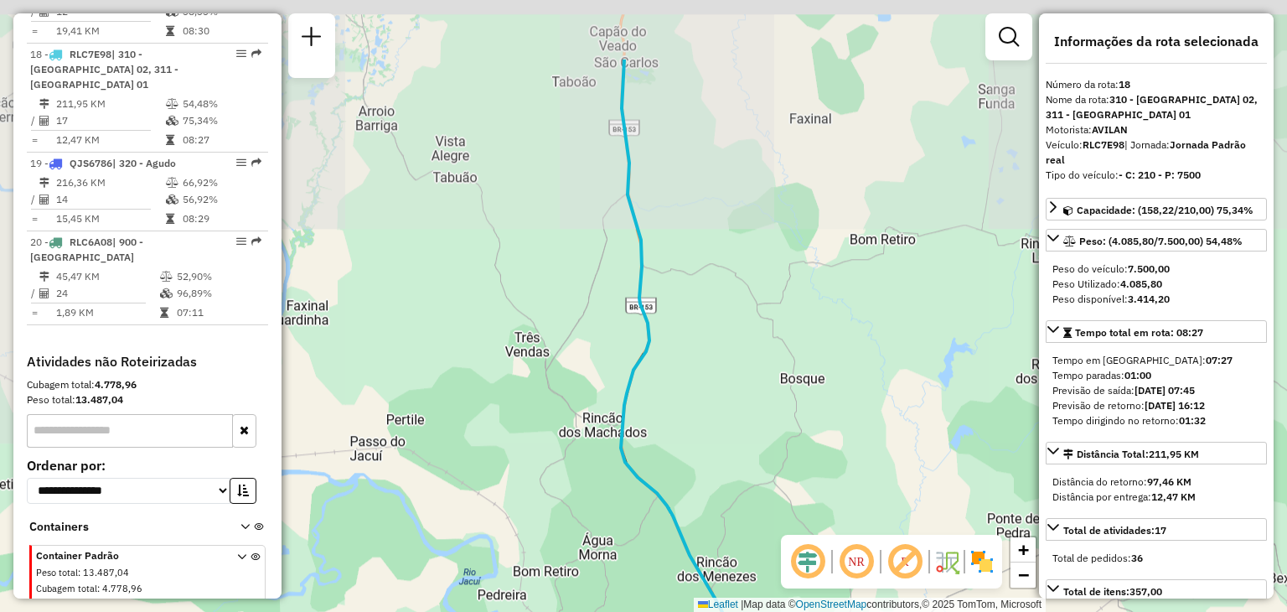
drag, startPoint x: 801, startPoint y: 478, endPoint x: 855, endPoint y: 581, distance: 117.3
click at [855, 581] on hb-router-mapa "Informações da Sessão 1288191 - [DATE] Criação: [DATE] 17:47 Depósito: CDD [GEO…" at bounding box center [643, 306] width 1287 height 612
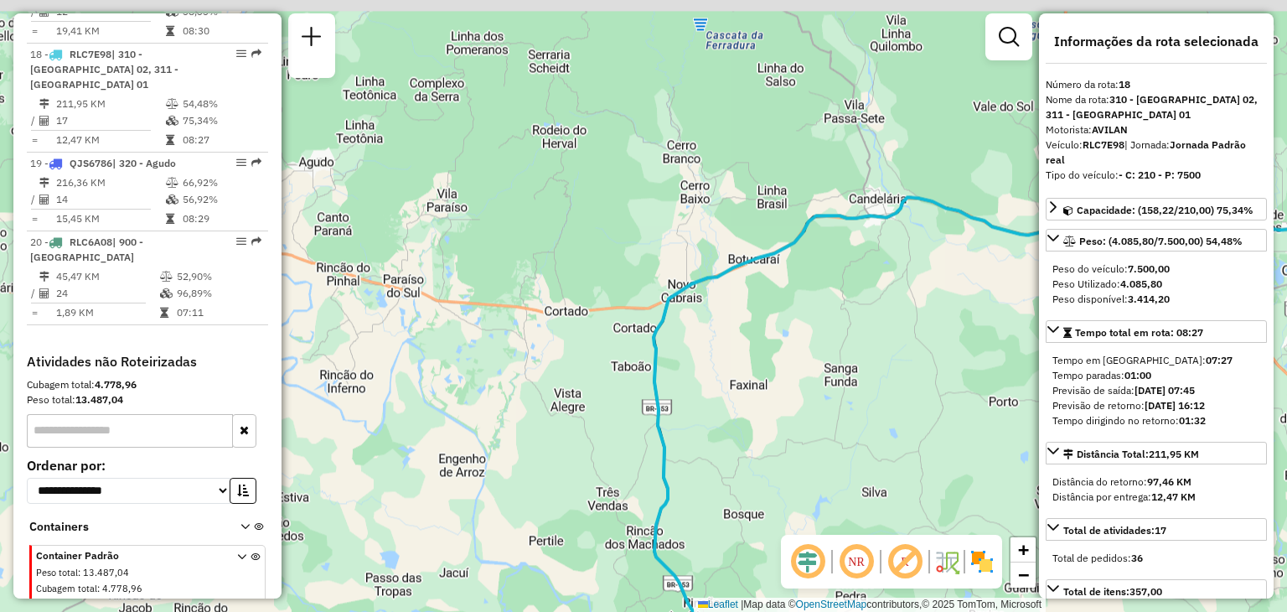
drag, startPoint x: 822, startPoint y: 380, endPoint x: 712, endPoint y: 448, distance: 129.5
click at [712, 448] on div "Janela de atendimento Grade de atendimento Capacidade Transportadoras Veículos …" at bounding box center [643, 306] width 1287 height 612
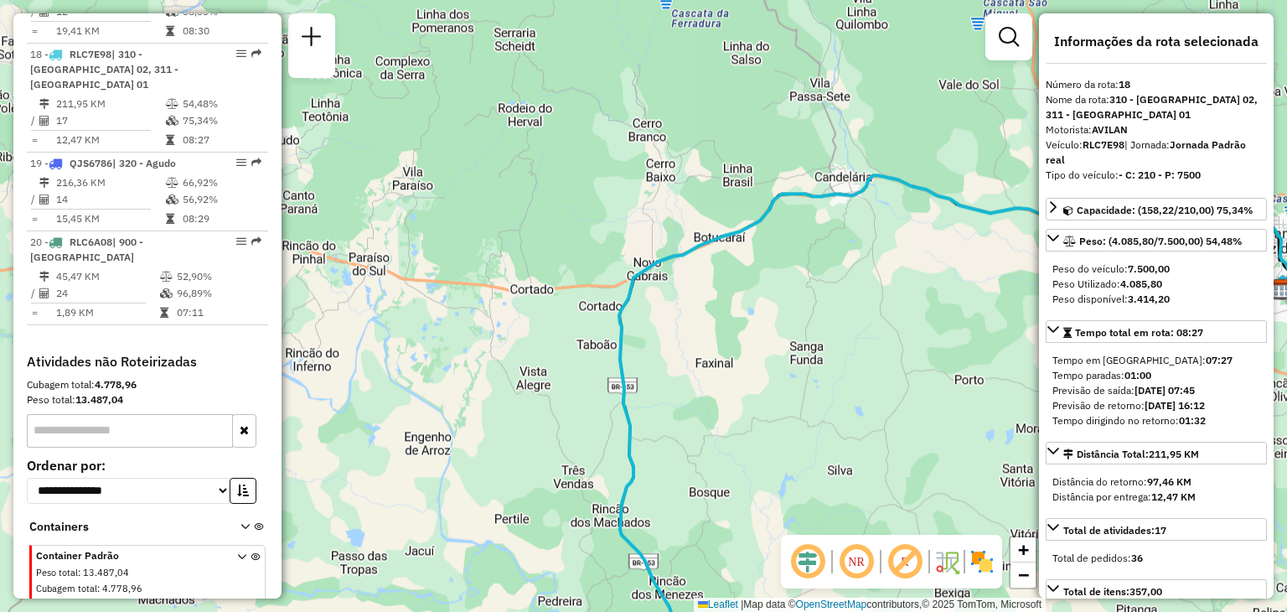
drag, startPoint x: 750, startPoint y: 358, endPoint x: 704, endPoint y: 403, distance: 64.6
click at [710, 242] on div "Janela de atendimento Grade de atendimento Capacidade Transportadoras Veículos …" at bounding box center [643, 306] width 1287 height 612
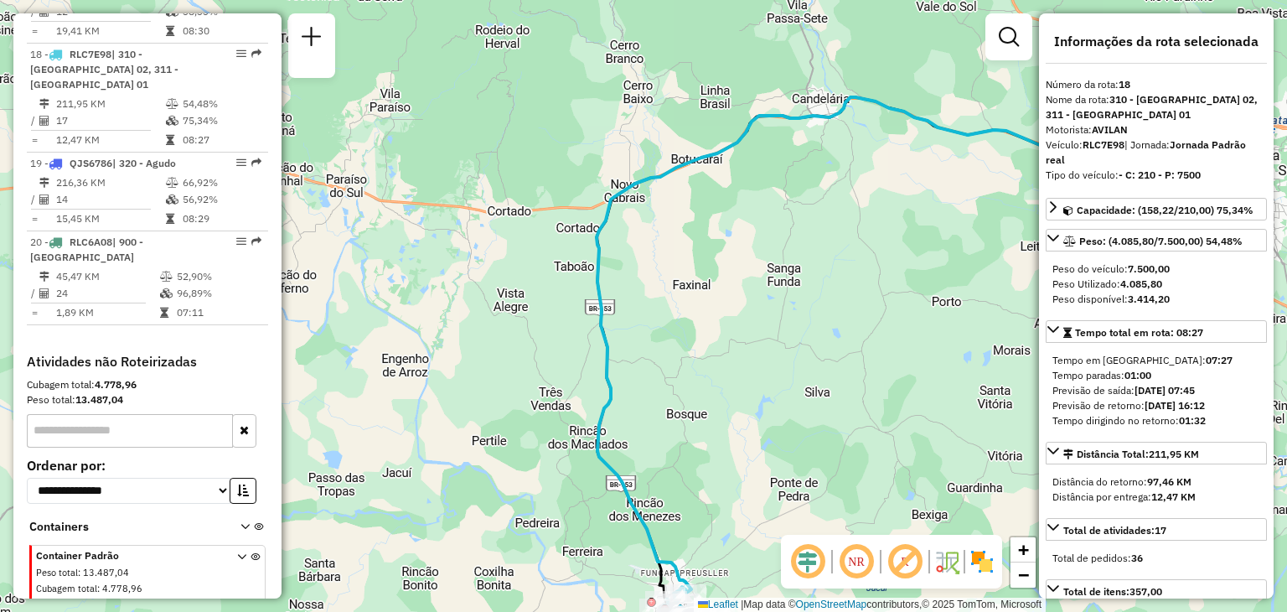
drag, startPoint x: 694, startPoint y: 547, endPoint x: 643, endPoint y: 431, distance: 126.8
click at [643, 431] on div "Janela de atendimento Grade de atendimento Capacidade Transportadoras Veículos …" at bounding box center [643, 306] width 1287 height 612
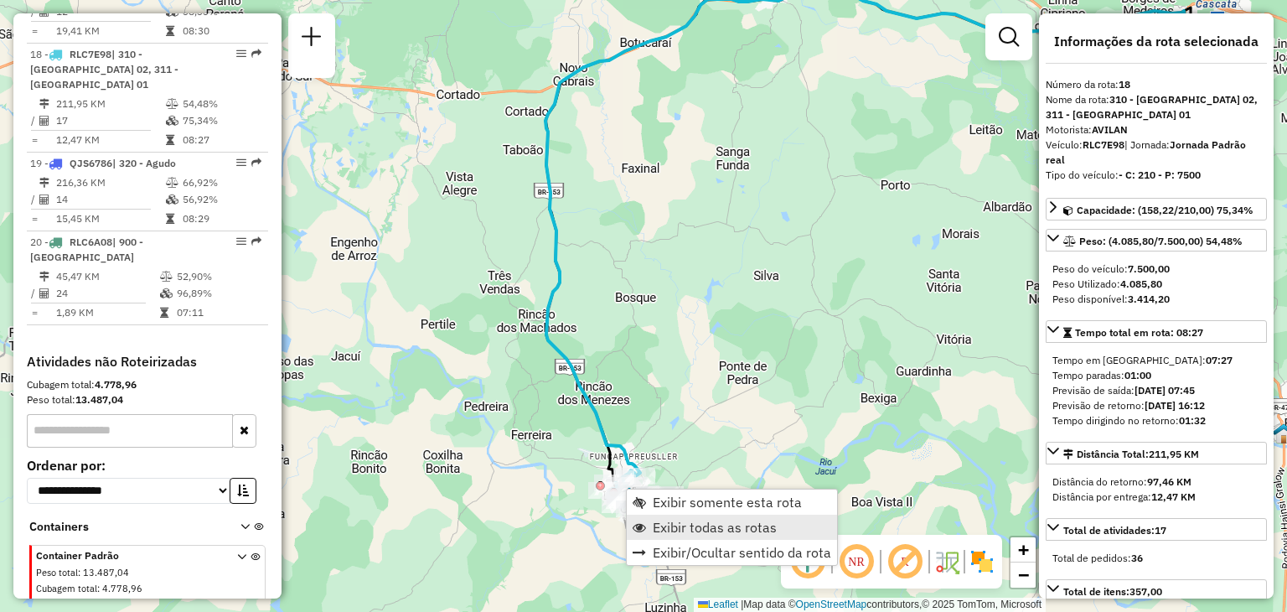
click at [678, 530] on span "Exibir todas as rotas" at bounding box center [715, 526] width 124 height 13
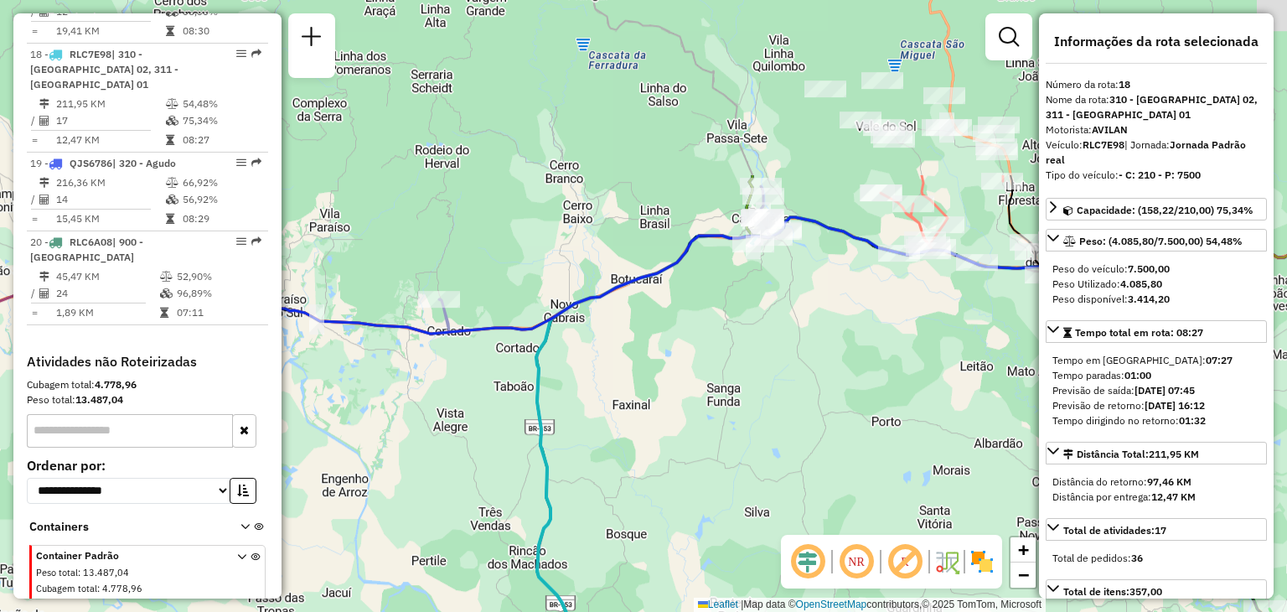
drag, startPoint x: 684, startPoint y: 319, endPoint x: 669, endPoint y: 563, distance: 244.2
click at [671, 566] on div "Janela de atendimento Grade de atendimento Capacidade Transportadoras Veículos …" at bounding box center [643, 306] width 1287 height 612
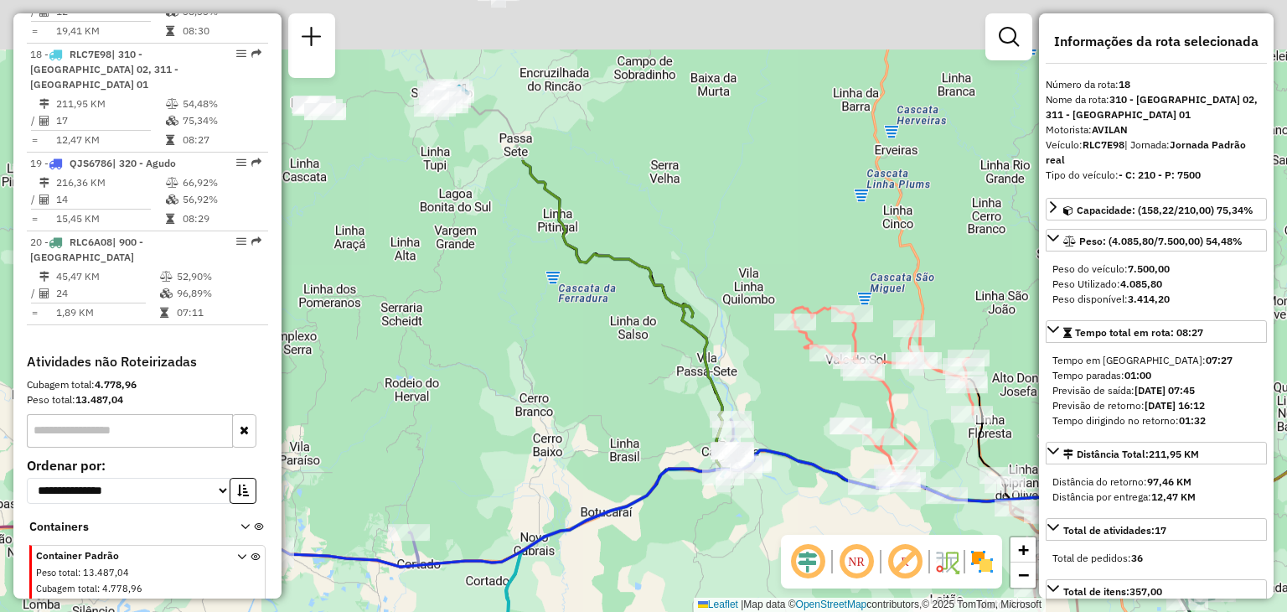
drag, startPoint x: 702, startPoint y: 389, endPoint x: 667, endPoint y: 535, distance: 150.0
click at [674, 611] on html "Aguarde... Pop-up bloqueado! Seu navegador bloqueou automáticamente a abertura …" at bounding box center [643, 306] width 1287 height 612
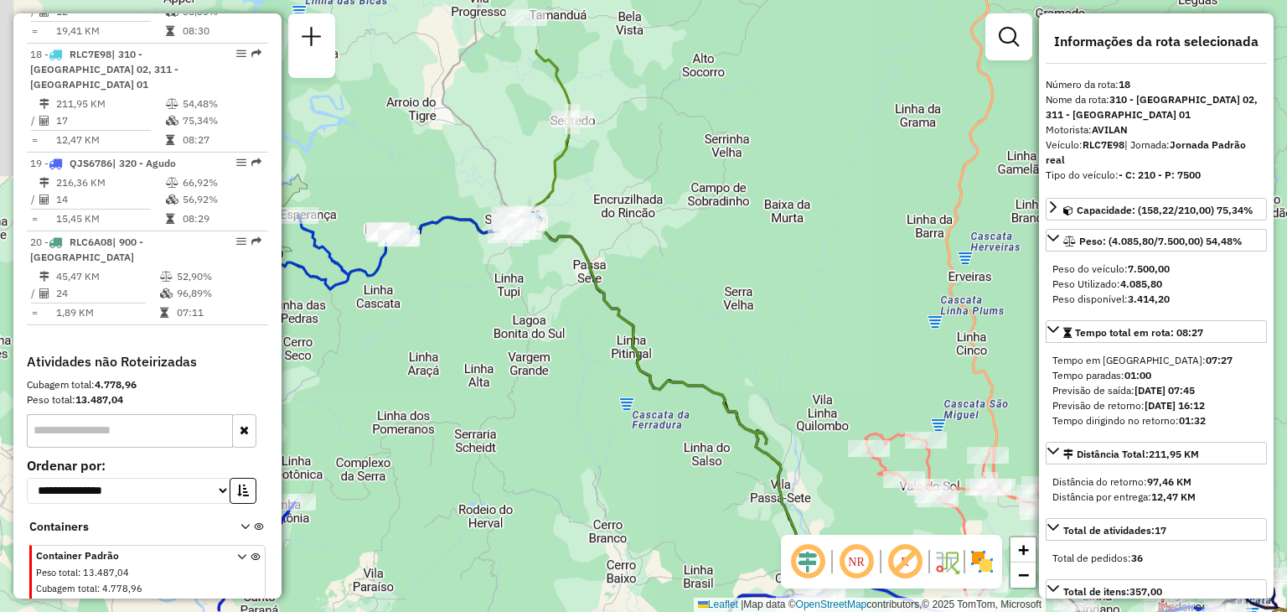
drag, startPoint x: 653, startPoint y: 388, endPoint x: 739, endPoint y: 478, distance: 125.0
click at [747, 495] on div "Janela de atendimento Grade de atendimento Capacidade Transportadoras Veículos …" at bounding box center [643, 306] width 1287 height 612
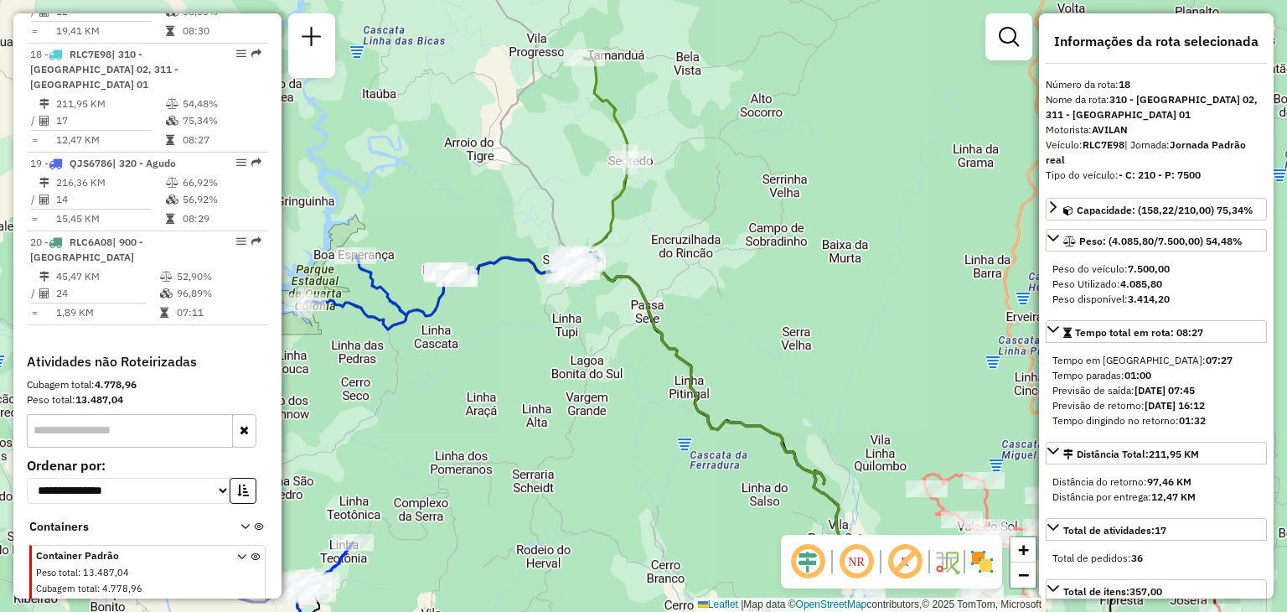
drag, startPoint x: 619, startPoint y: 437, endPoint x: 645, endPoint y: 369, distance: 72.7
click at [645, 368] on div "Janela de atendimento Grade de atendimento Capacidade Transportadoras Veículos …" at bounding box center [643, 306] width 1287 height 612
